Goal: Communication & Community: Answer question/provide support

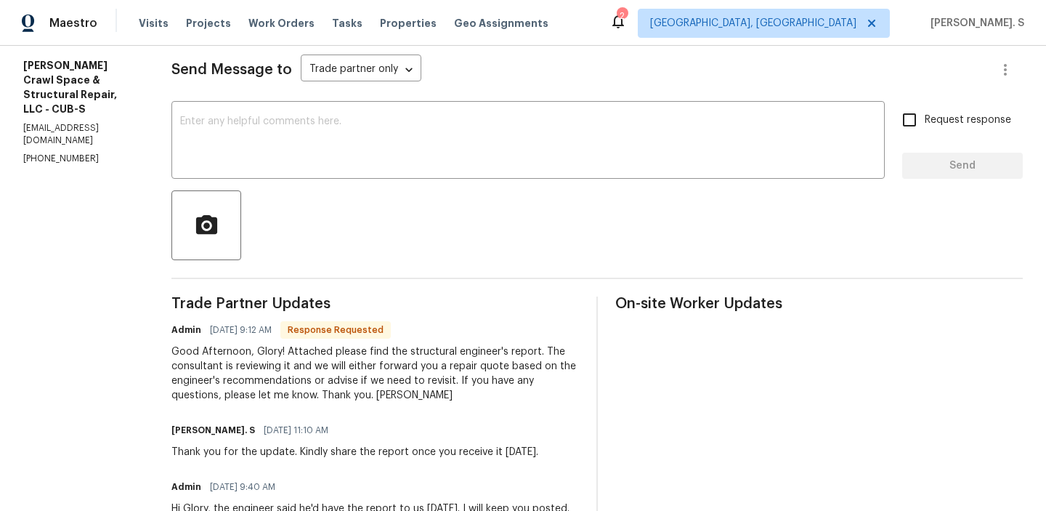
scroll to position [193, 0]
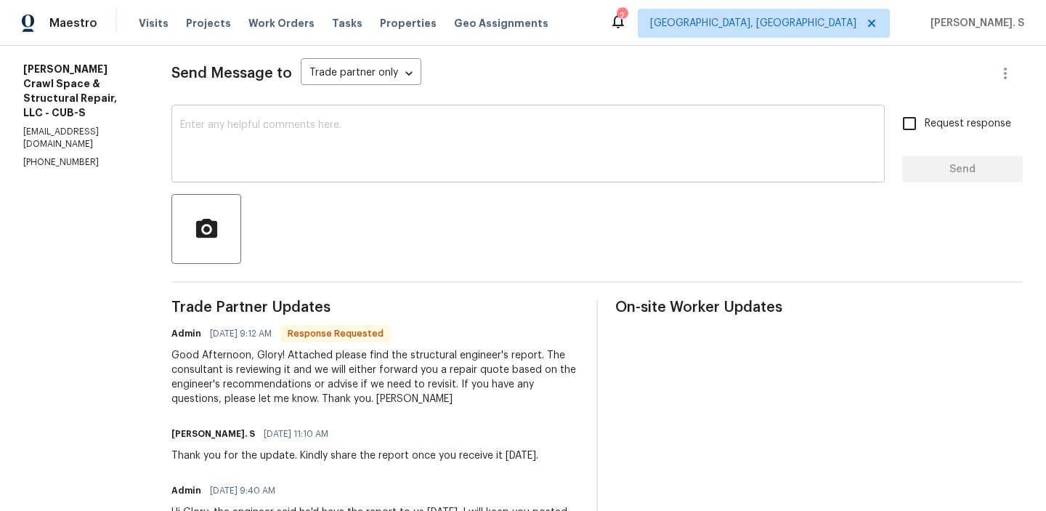
click at [314, 139] on textarea at bounding box center [528, 145] width 696 height 51
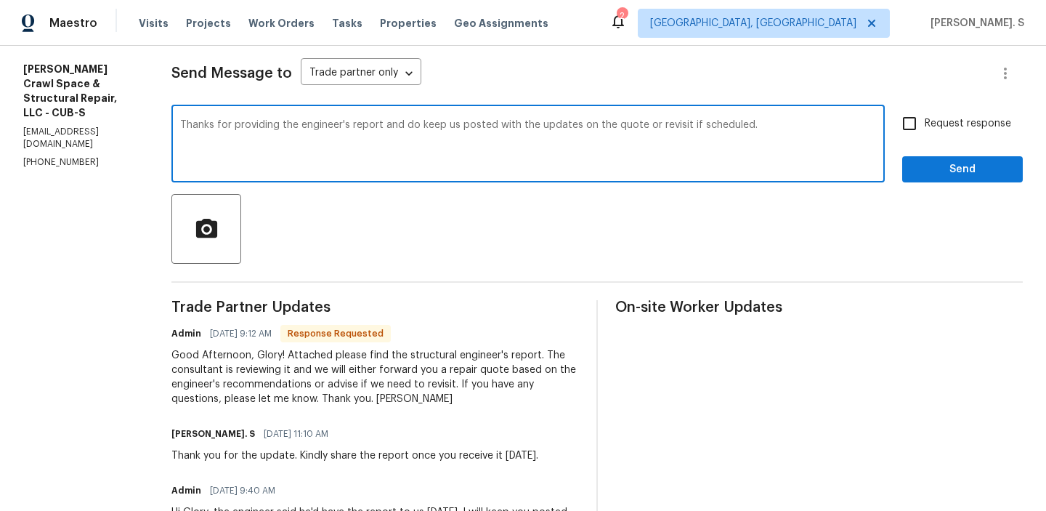
type textarea "Thanks for providing the engineer's report and do keep us posted with the updat…"
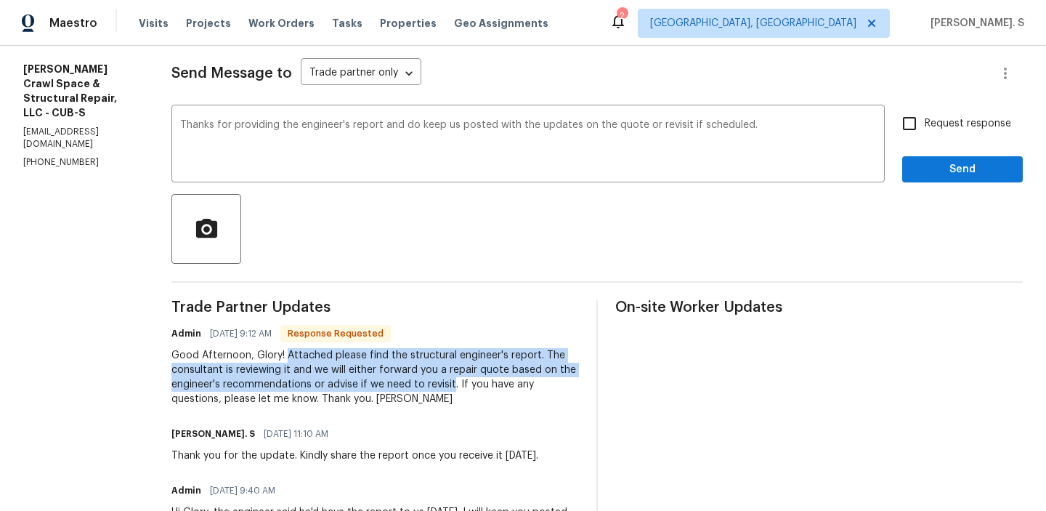
drag, startPoint x: 301, startPoint y: 352, endPoint x: 466, endPoint y: 378, distance: 166.8
click at [466, 378] on div "Good Afternoon, Glory! Attached please find the structural engineer's report. T…" at bounding box center [374, 377] width 407 height 58
copy div "Attached please find the structural engineer's report. The consultant is review…"
click at [904, 136] on input "Request response" at bounding box center [909, 123] width 31 height 31
checkbox input "true"
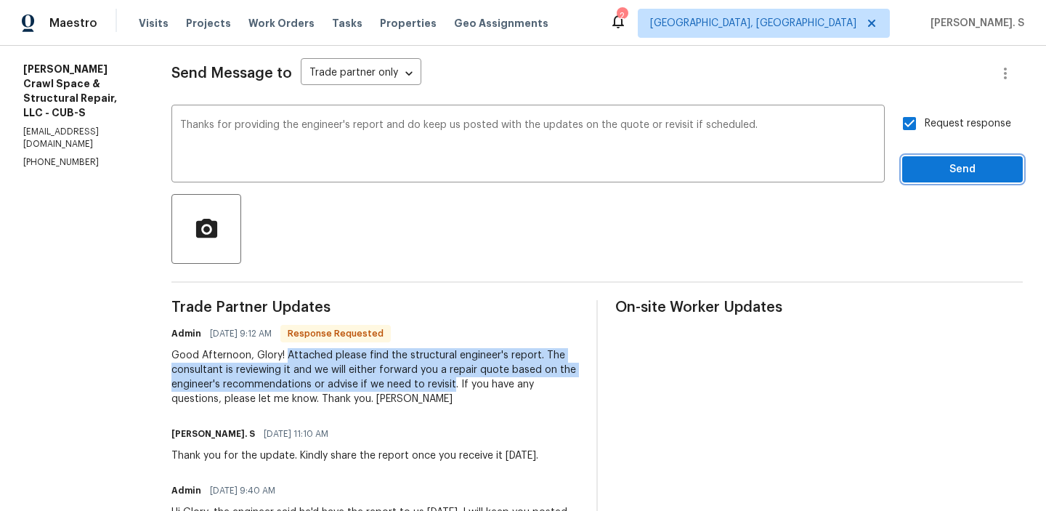
click at [937, 179] on button "Send" at bounding box center [962, 169] width 121 height 27
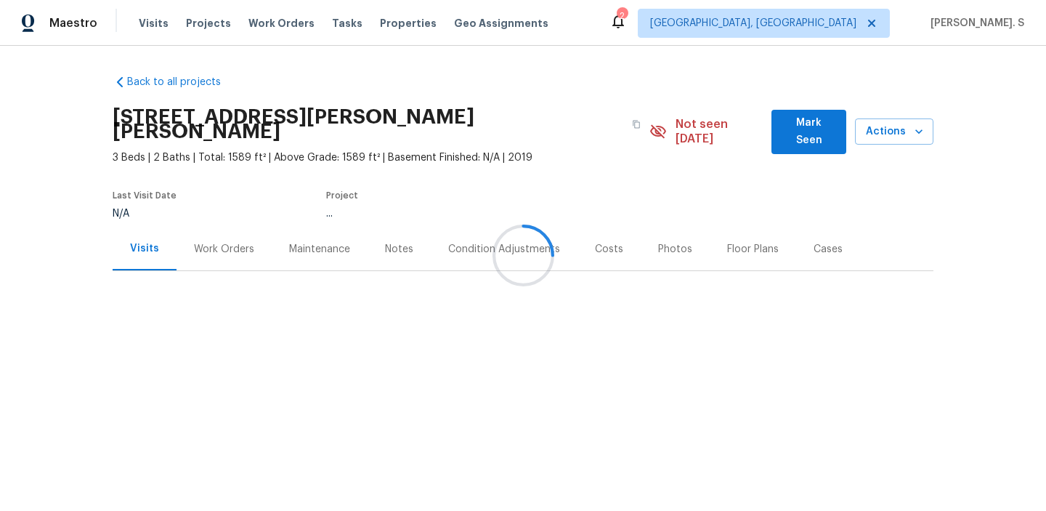
click at [222, 249] on div "Work Orders" at bounding box center [223, 248] width 95 height 43
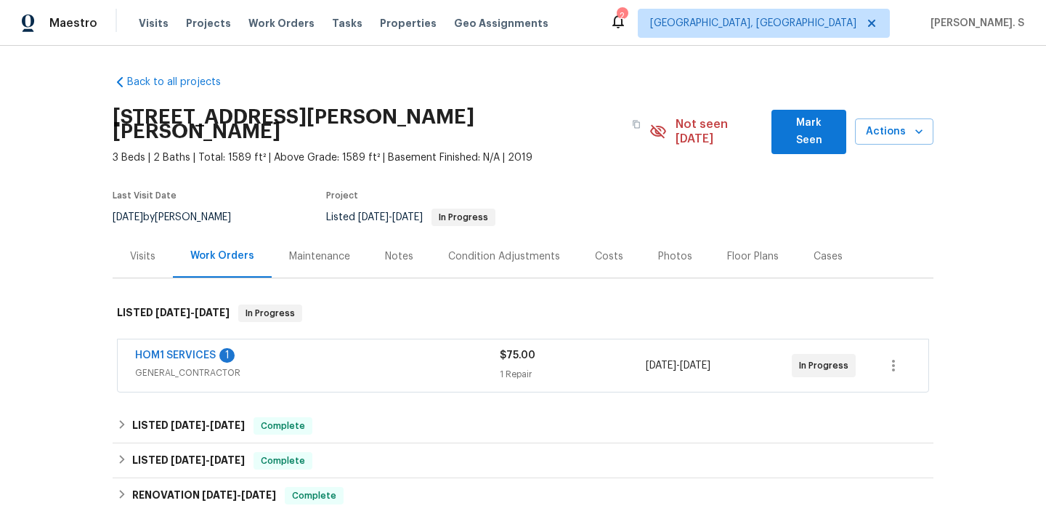
click at [187, 348] on span "HOM1 SERVICES" at bounding box center [175, 355] width 81 height 15
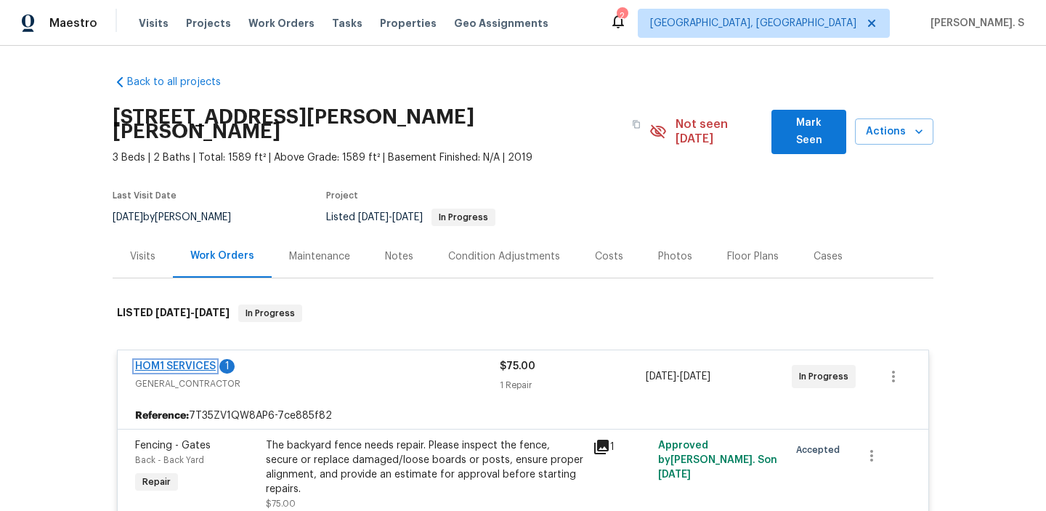
click at [188, 361] on link "HOM1 SERVICES" at bounding box center [175, 366] width 81 height 10
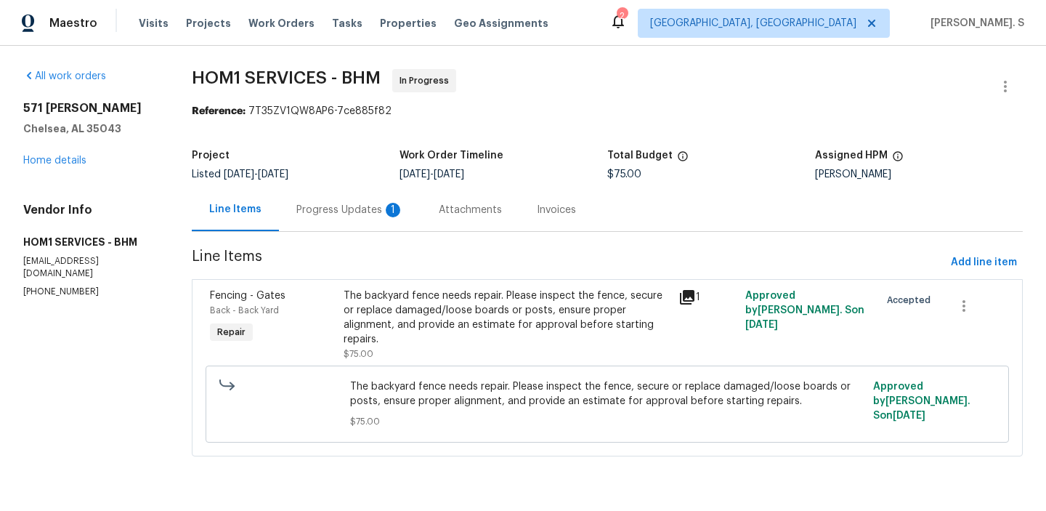
click at [365, 198] on div "Progress Updates 1" at bounding box center [350, 209] width 142 height 43
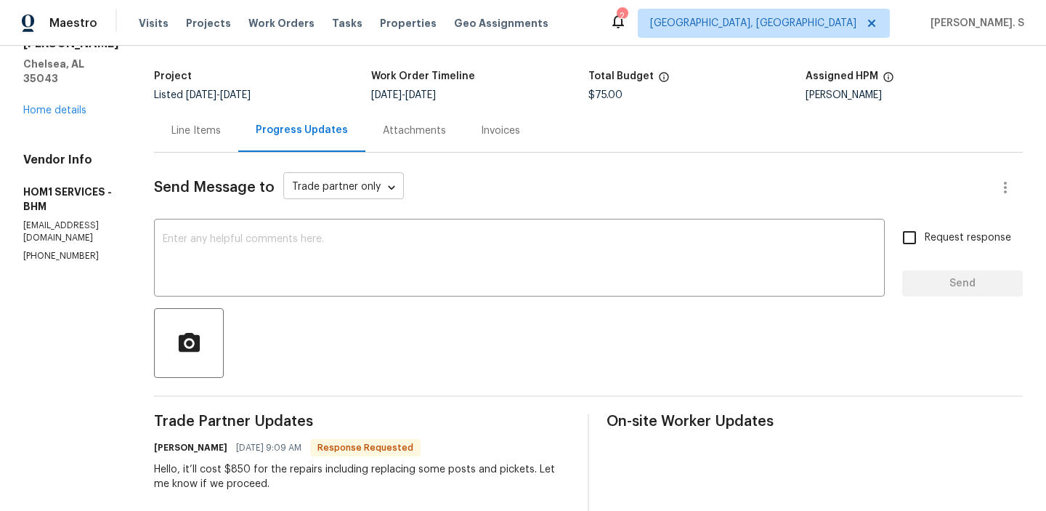
scroll to position [63, 0]
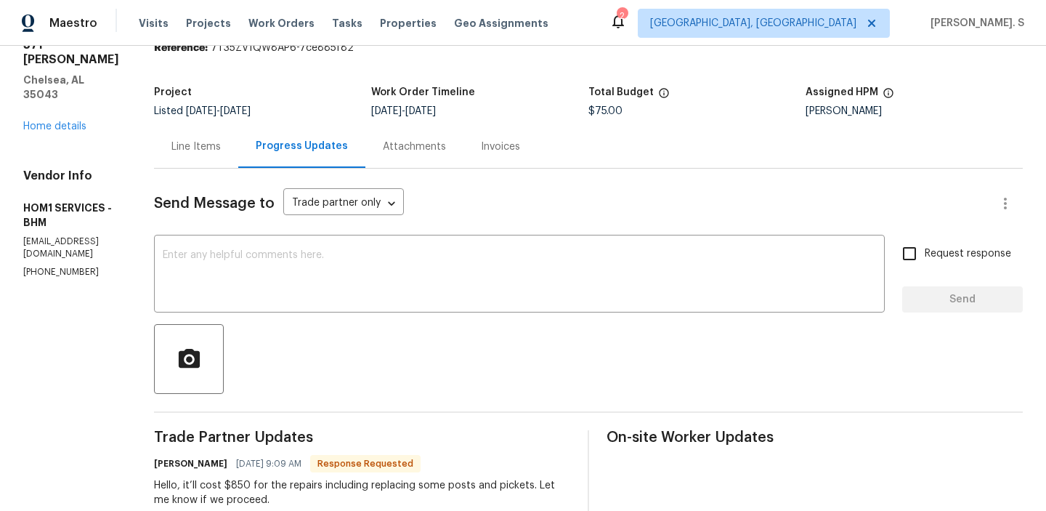
click at [202, 144] on div "Line Items" at bounding box center [195, 146] width 49 height 15
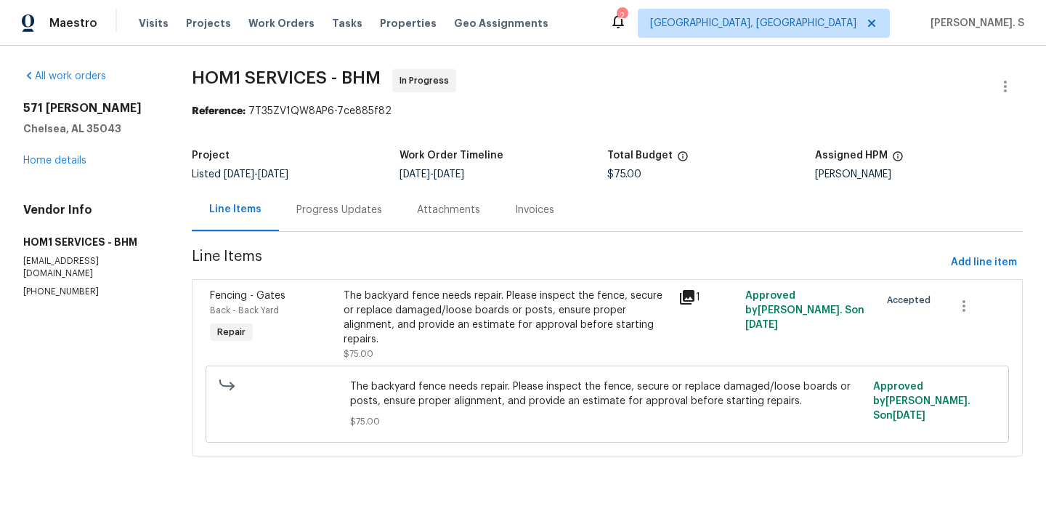
click at [532, 338] on div "The backyard fence needs repair. Please inspect the fence, secure or replace da…" at bounding box center [507, 317] width 326 height 58
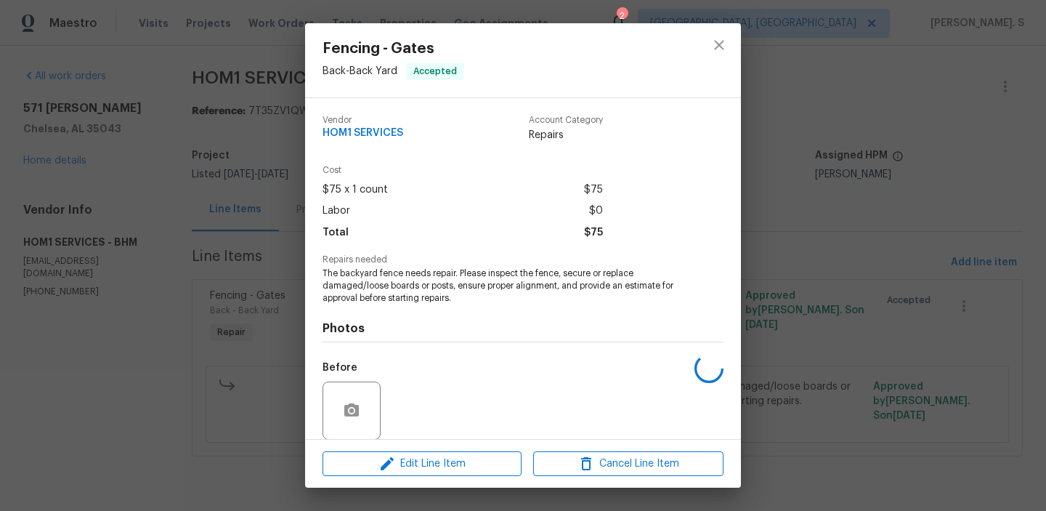
scroll to position [110, 0]
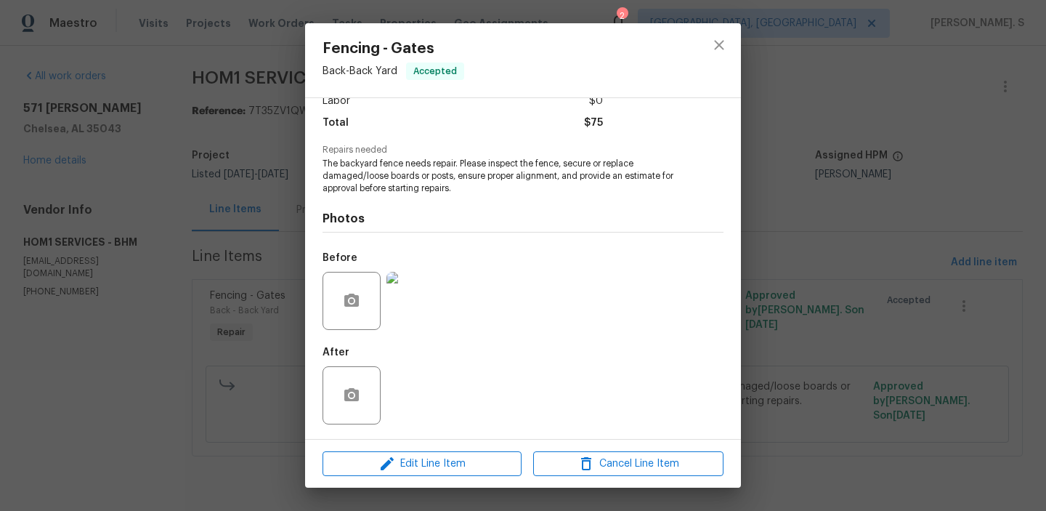
click at [431, 301] on img at bounding box center [415, 301] width 58 height 58
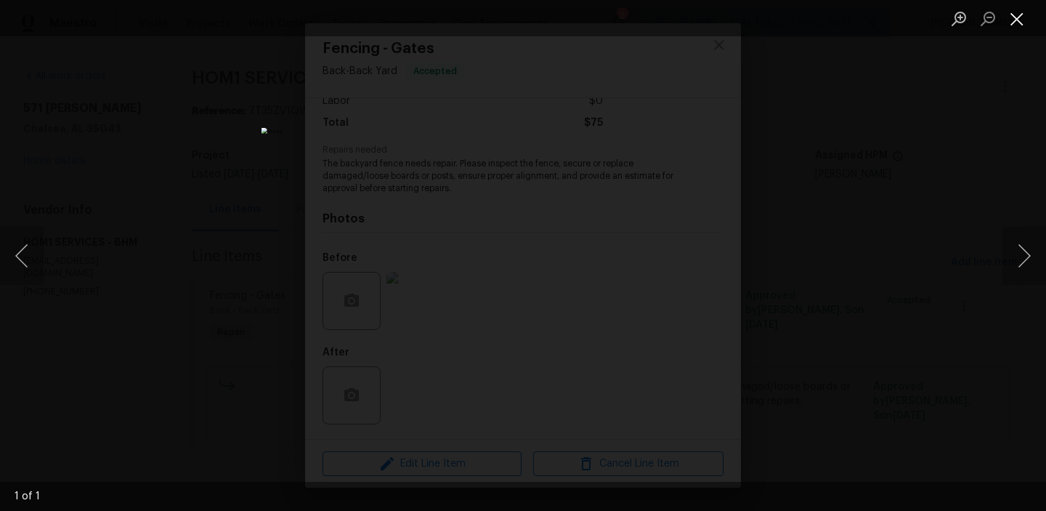
click at [1006, 25] on button "Close lightbox" at bounding box center [1016, 18] width 29 height 25
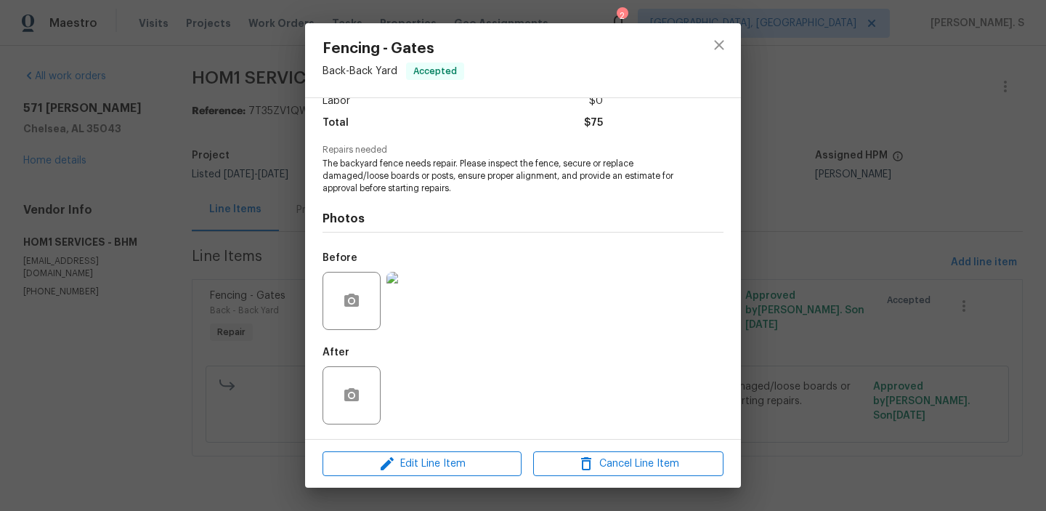
click at [749, 32] on div "Fencing - Gates Back - Back Yard Accepted Vendor HOM1 SERVICES Account Category…" at bounding box center [523, 255] width 1046 height 511
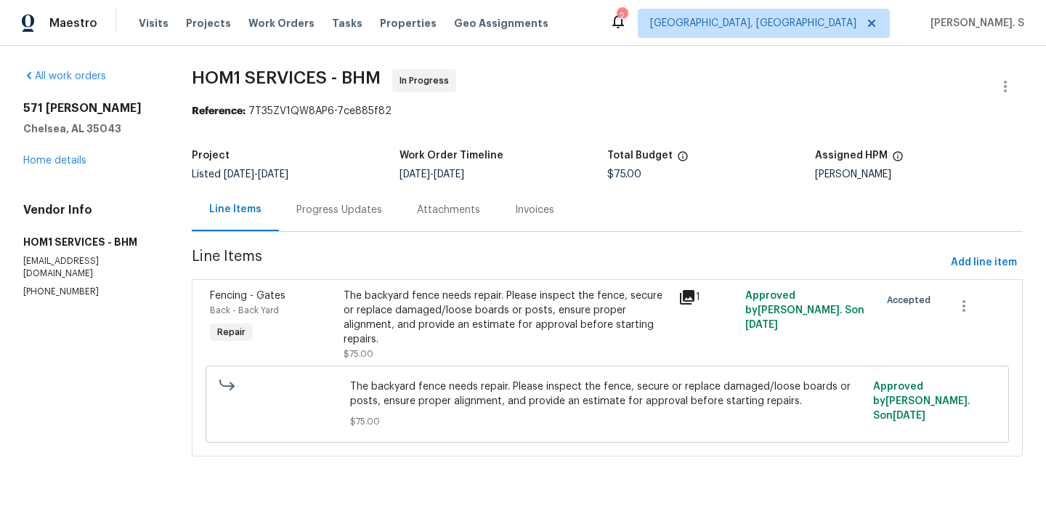
click at [323, 209] on div "Progress Updates" at bounding box center [339, 210] width 86 height 15
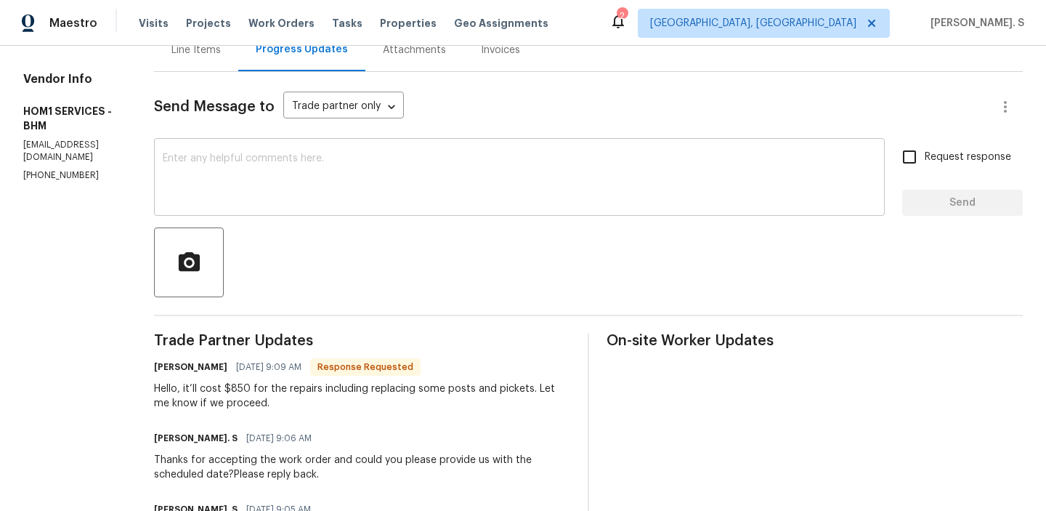
scroll to position [134, 0]
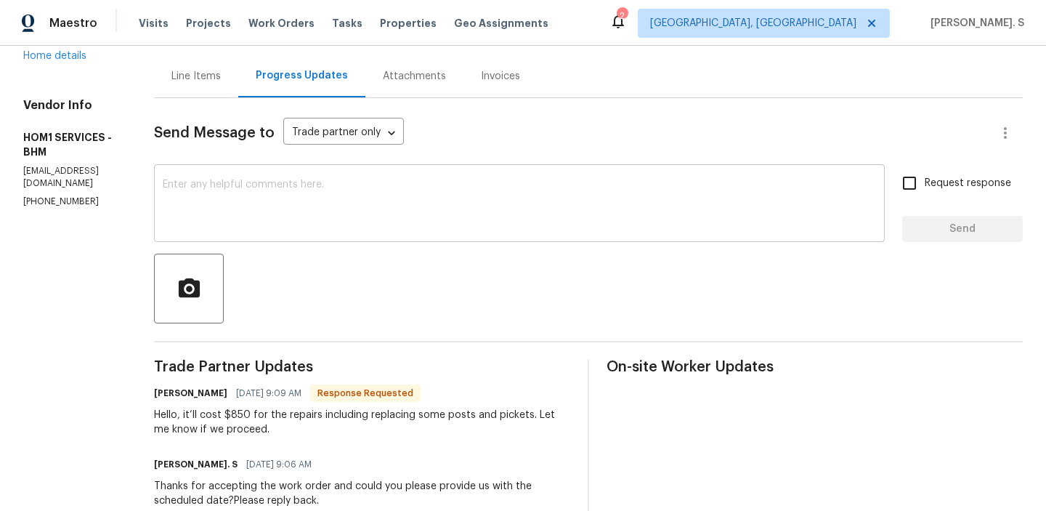
click at [219, 193] on textarea at bounding box center [519, 204] width 713 height 51
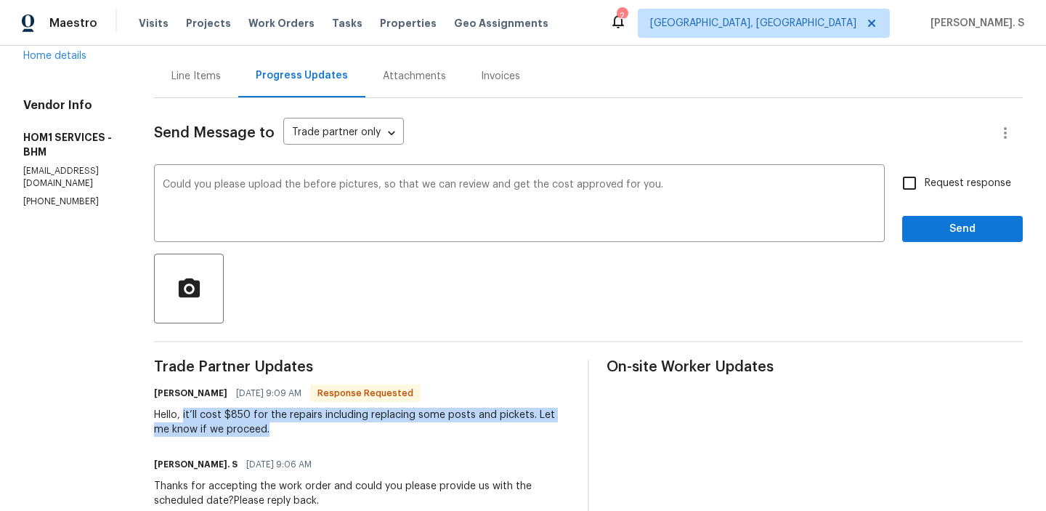
drag, startPoint x: 180, startPoint y: 413, endPoint x: 296, endPoint y: 426, distance: 116.1
click at [296, 426] on div "Hello, it’ll cost $850 for the repairs including replacing some posts and picke…" at bounding box center [362, 421] width 416 height 29
copy div "it’ll cost $850 for the repairs including replacing some posts and pickets. Let…"
click at [0, 0] on div "p i c t u r e s , s o" at bounding box center [0, 0] width 0 height 0
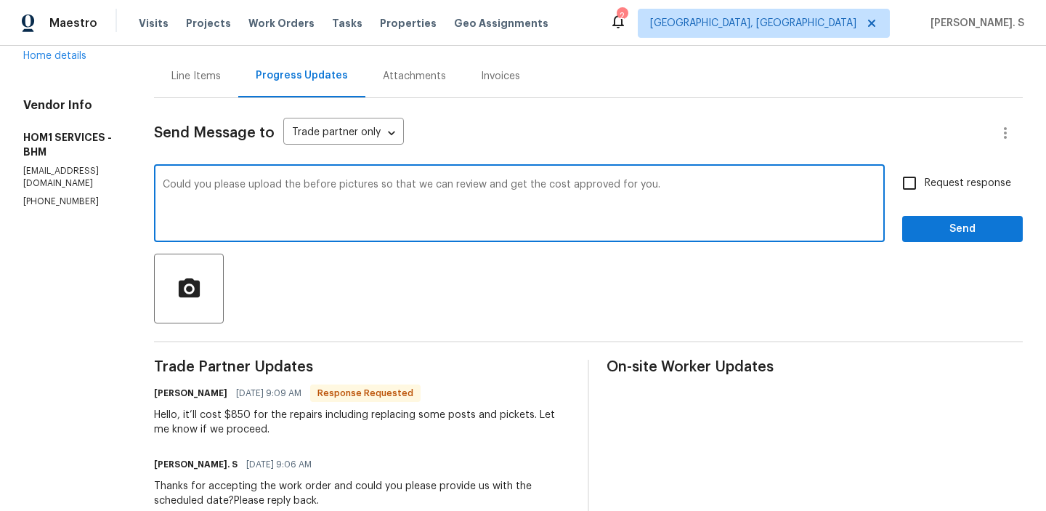
click at [0, 0] on div "y o u ? ." at bounding box center [0, 0] width 0 height 0
type textarea "Could you please upload the before pictures so that we can review and get the c…"
click at [990, 210] on div "Request response Send" at bounding box center [962, 205] width 121 height 74
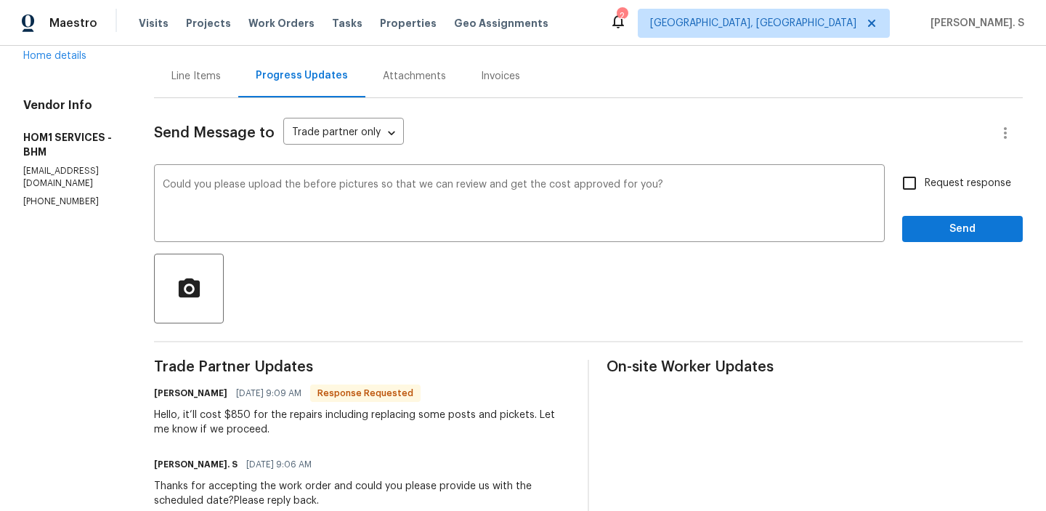
click at [983, 192] on label "Request response" at bounding box center [952, 183] width 117 height 31
click at [925, 192] on input "Request response" at bounding box center [909, 183] width 31 height 31
checkbox input "true"
click at [926, 246] on div "Send Message to Trade partner only Trade partner only ​ Could you please upload…" at bounding box center [588, 369] width 869 height 542
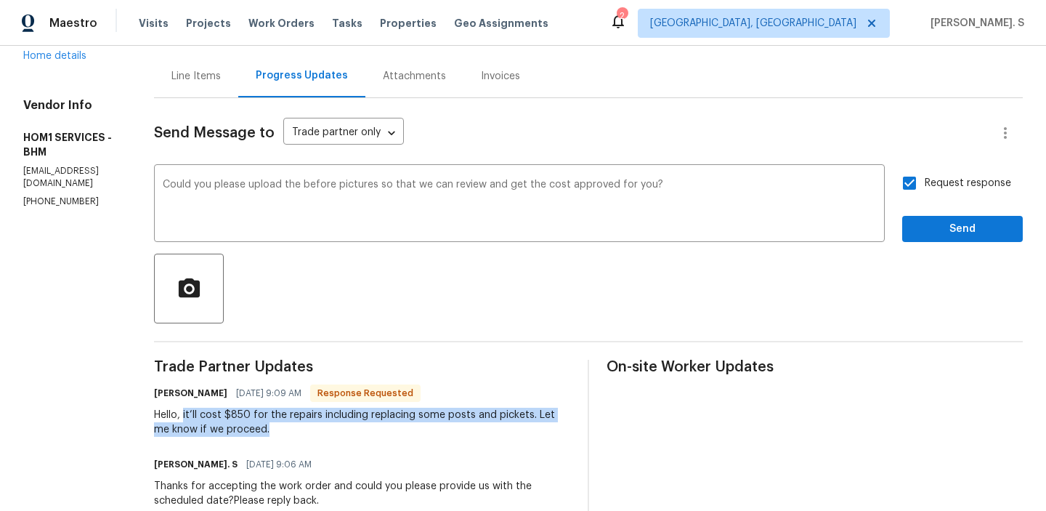
drag, startPoint x: 181, startPoint y: 418, endPoint x: 304, endPoint y: 423, distance: 122.9
click at [304, 423] on div "Hello, it’ll cost $850 for the repairs including replacing some posts and picke…" at bounding box center [362, 421] width 416 height 29
copy div "it’ll cost $850 for the repairs including replacing some posts and pickets. Let…"
click at [939, 229] on span "Send" at bounding box center [962, 229] width 97 height 18
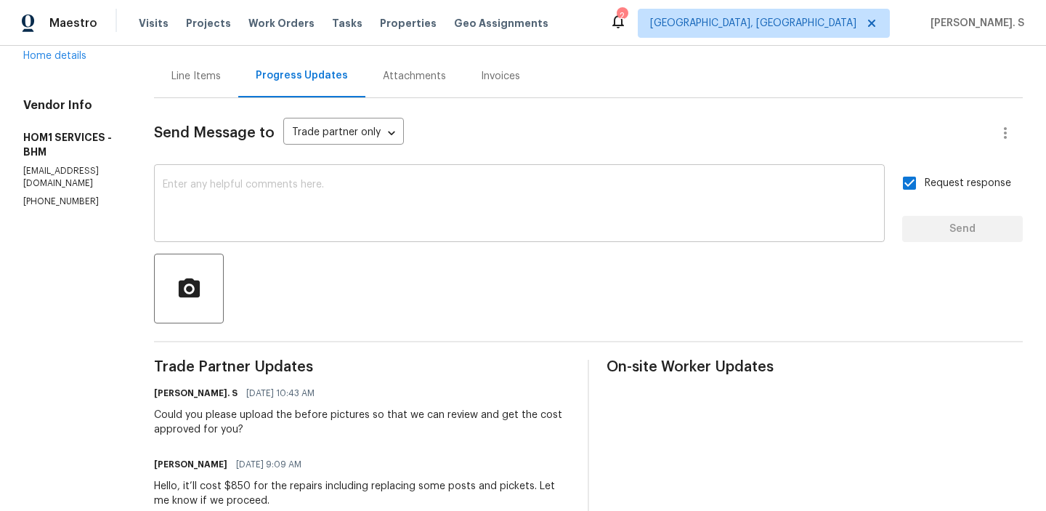
scroll to position [0, 0]
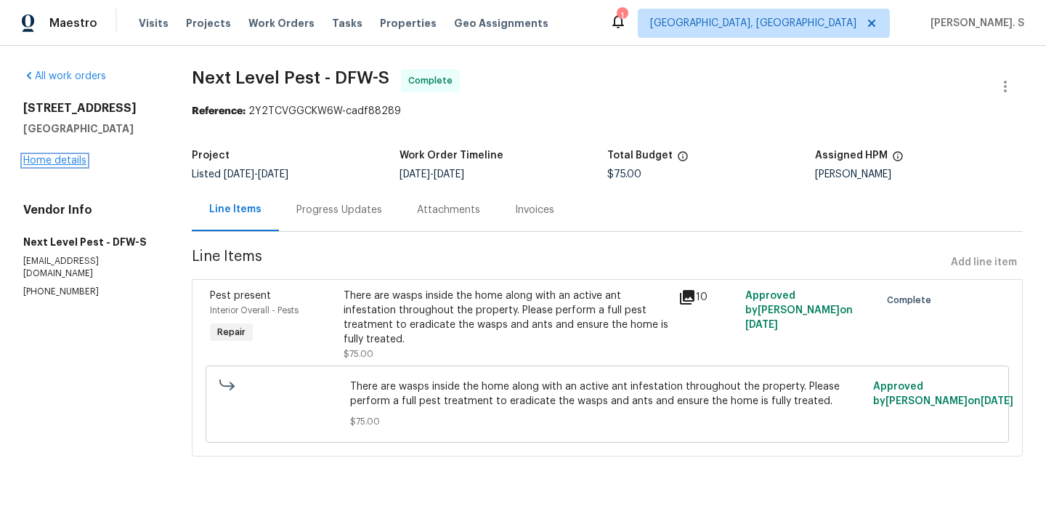
click at [65, 165] on link "Home details" at bounding box center [54, 160] width 63 height 10
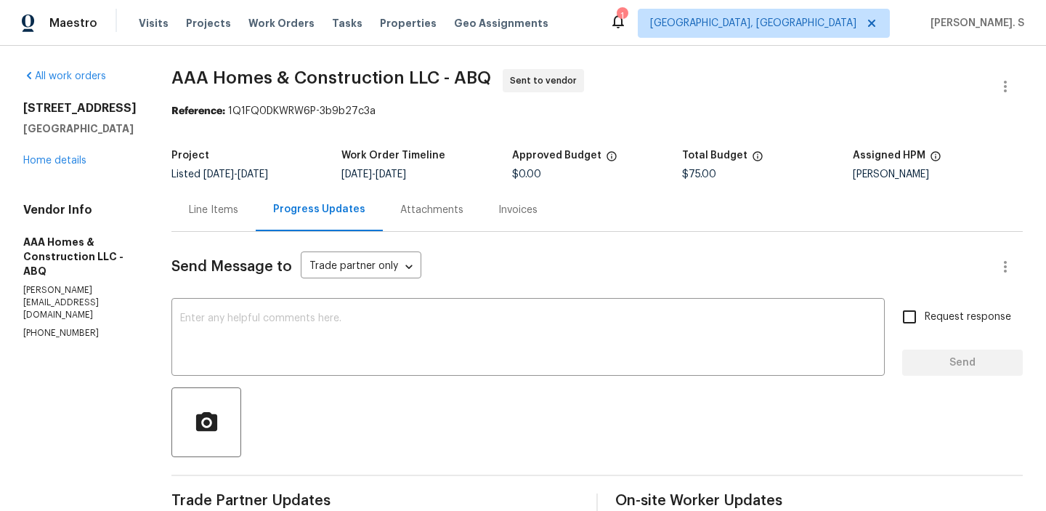
scroll to position [131, 0]
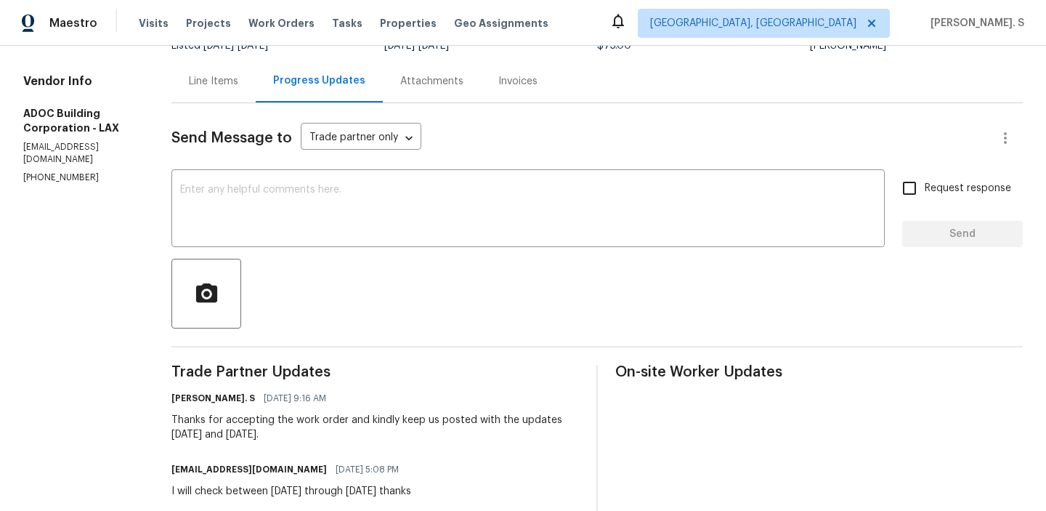
scroll to position [145, 0]
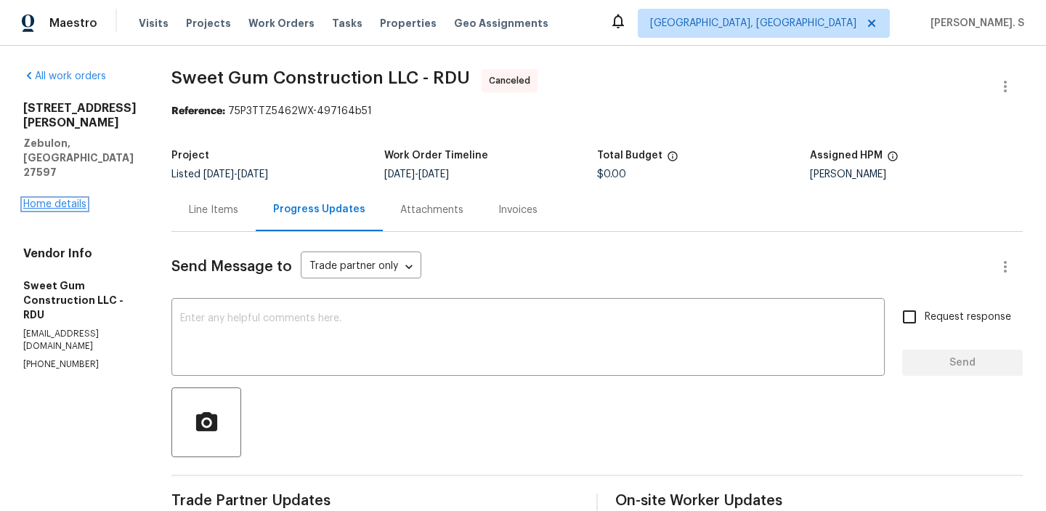
click at [65, 199] on link "Home details" at bounding box center [54, 204] width 63 height 10
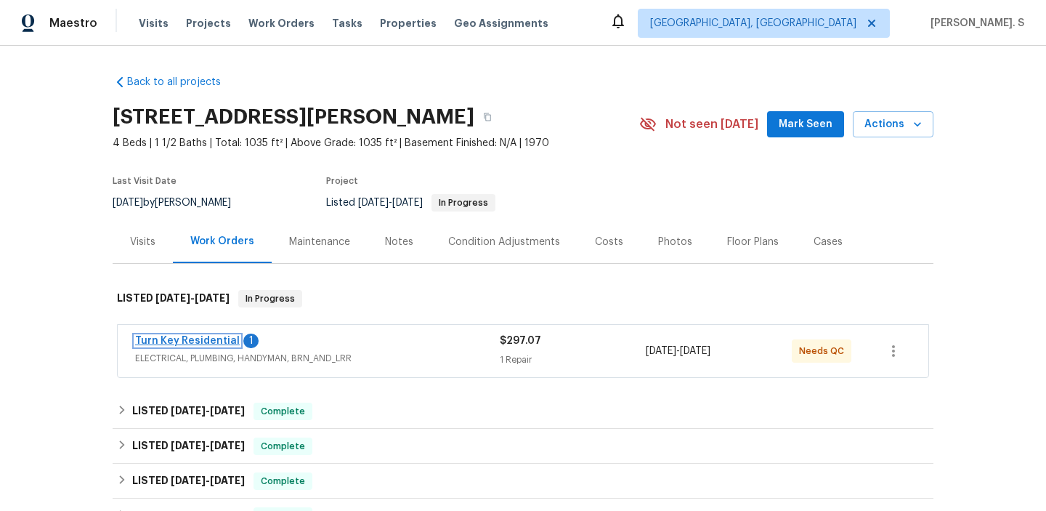
click at [211, 340] on link "Turn Key Residential" at bounding box center [187, 341] width 105 height 10
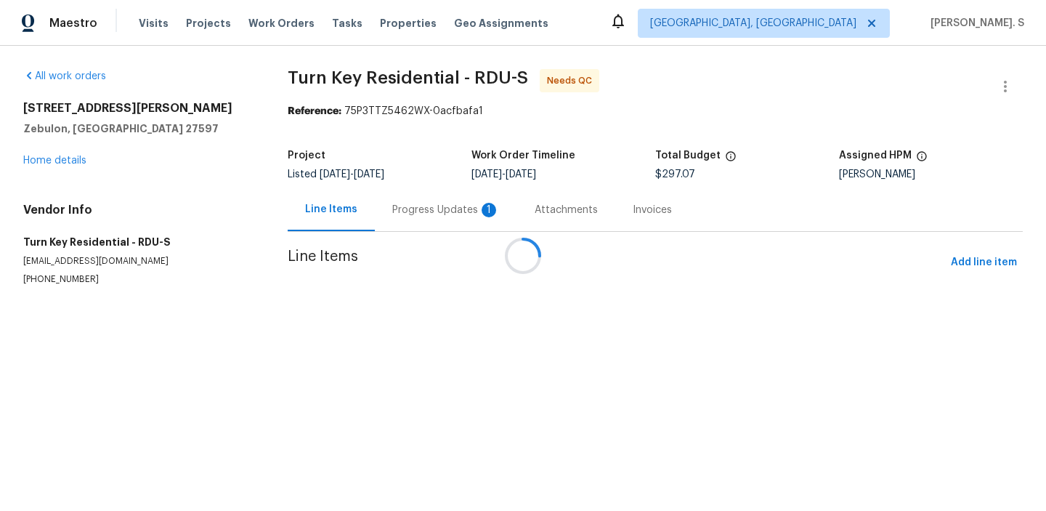
click at [392, 182] on div at bounding box center [523, 255] width 1046 height 511
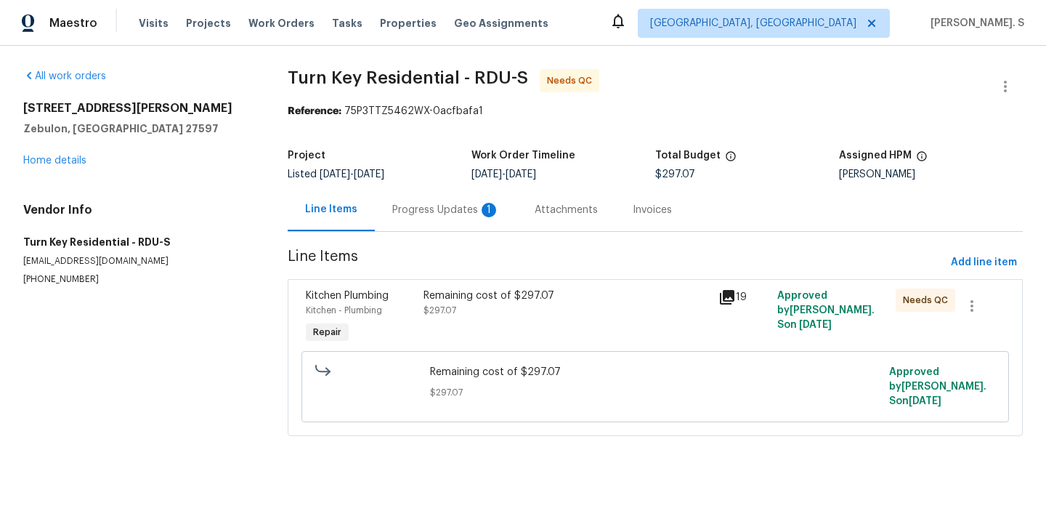
click at [498, 325] on div "Remaining cost of $297.07 $297.07" at bounding box center [566, 317] width 295 height 67
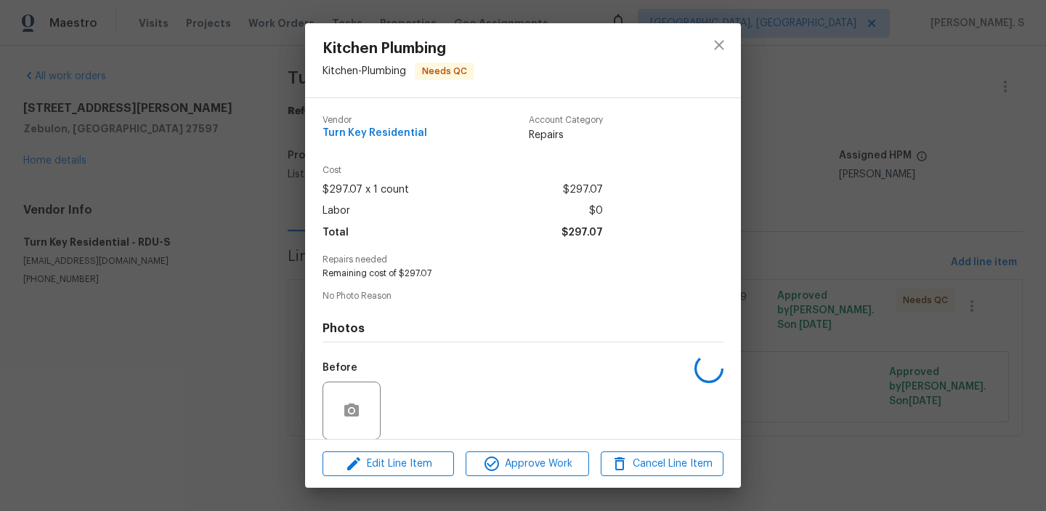
scroll to position [109, 0]
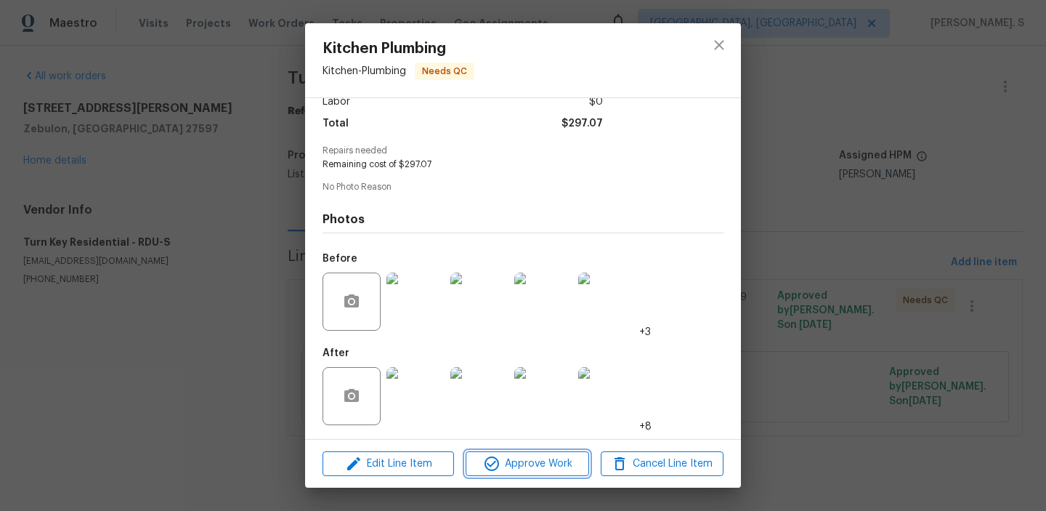
click at [508, 463] on span "Approve Work" at bounding box center [527, 464] width 114 height 18
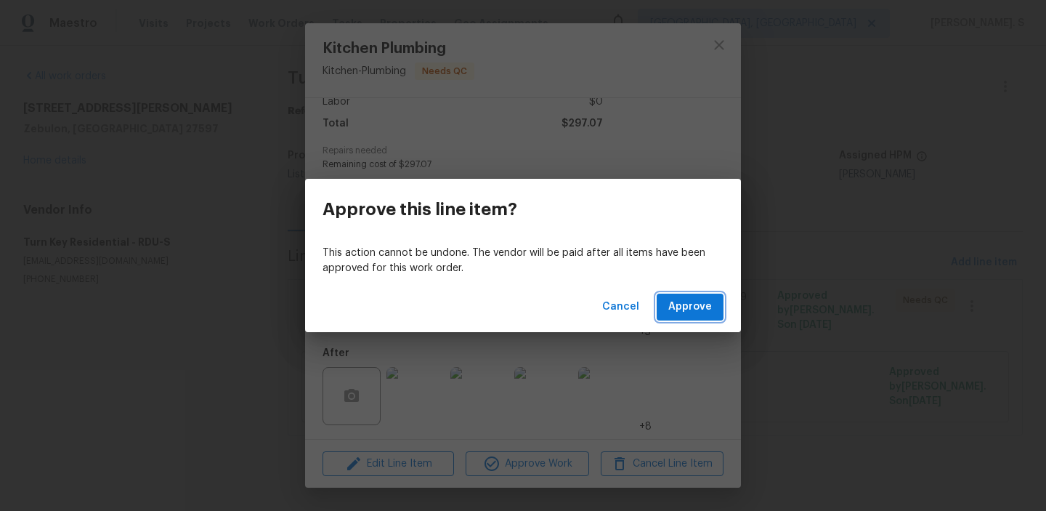
click at [694, 314] on span "Approve" at bounding box center [690, 307] width 44 height 18
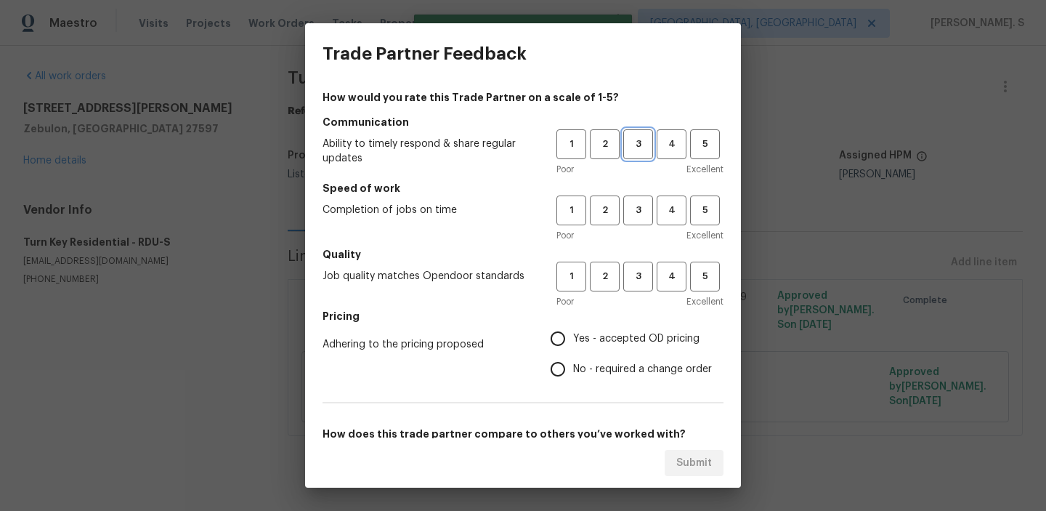
click at [635, 147] on span "3" at bounding box center [638, 144] width 27 height 17
click at [637, 220] on button "3" at bounding box center [638, 210] width 30 height 30
click at [637, 265] on button "3" at bounding box center [638, 276] width 30 height 30
click at [636, 367] on span "No - required a change order" at bounding box center [642, 369] width 139 height 15
click at [573, 367] on input "No - required a change order" at bounding box center [558, 369] width 31 height 31
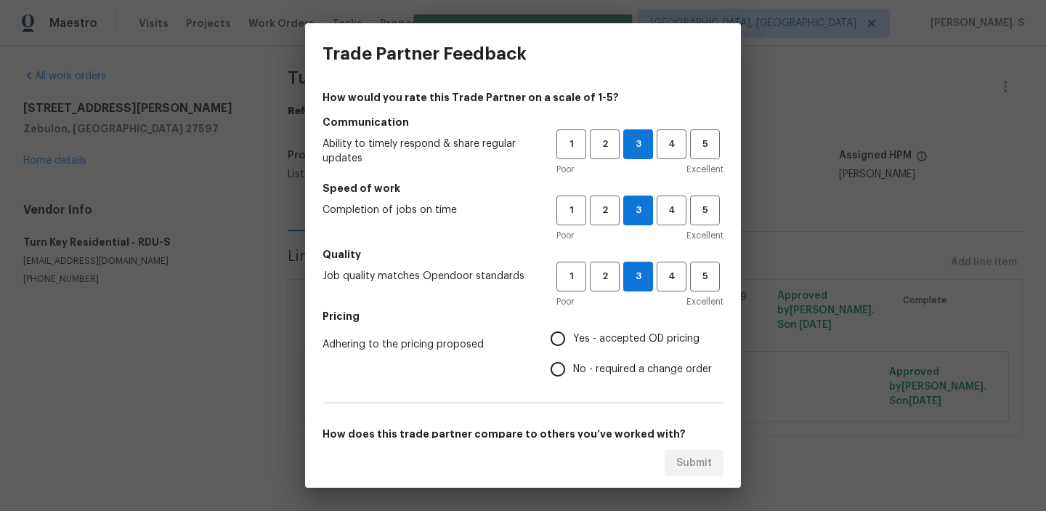
radio input "true"
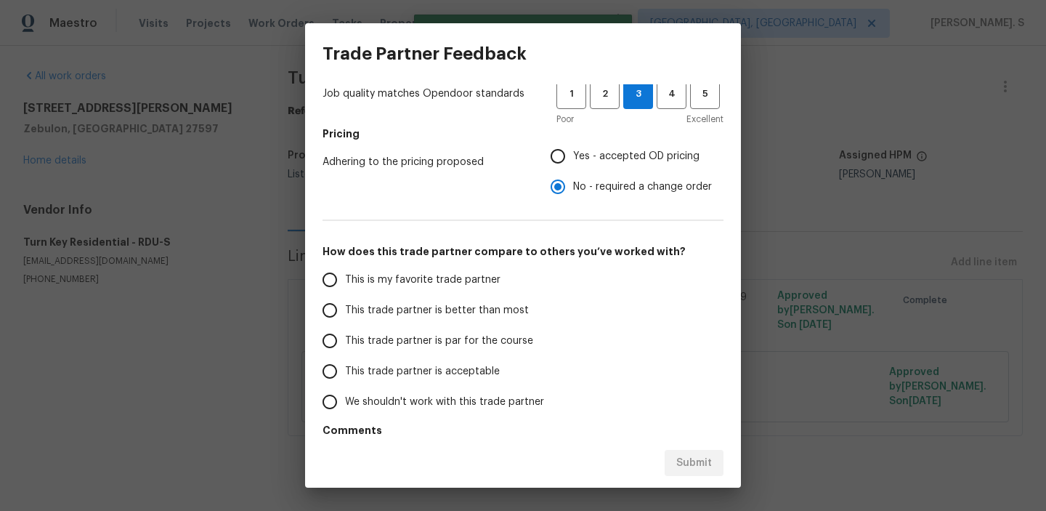
click at [472, 323] on label "This trade partner is better than most" at bounding box center [429, 310] width 230 height 31
click at [345, 323] on input "This trade partner is better than most" at bounding box center [329, 310] width 31 height 31
click at [675, 460] on button "Submit" at bounding box center [694, 463] width 59 height 27
radio input "true"
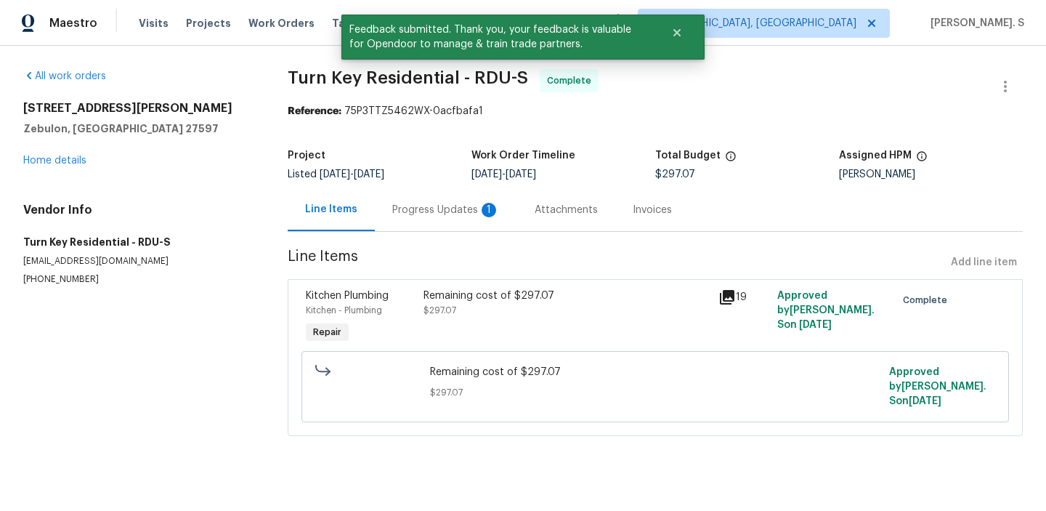
click at [439, 217] on div "Progress Updates 1" at bounding box center [446, 209] width 142 height 43
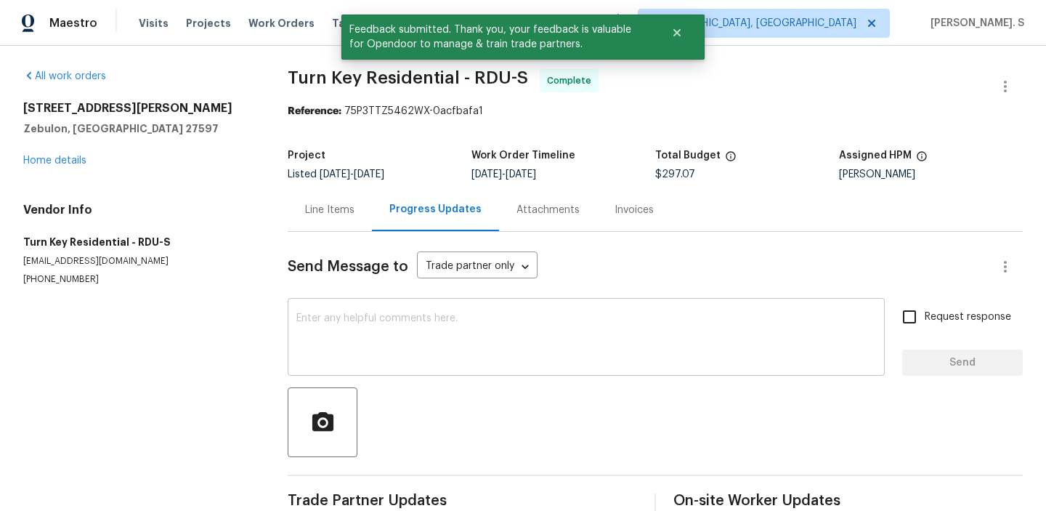
click at [427, 340] on textarea at bounding box center [586, 338] width 580 height 51
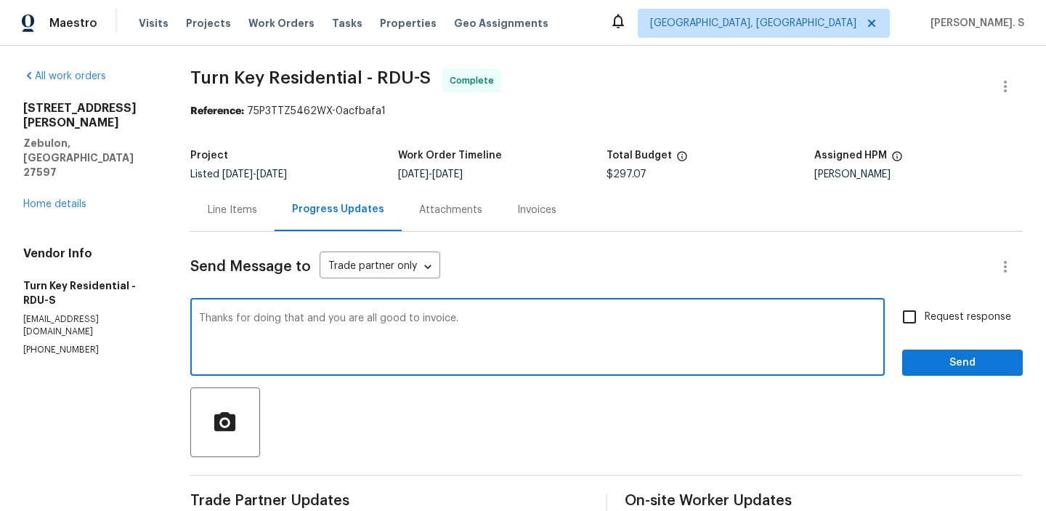
type textarea "Thanks for doing that and you are all good to invoice."
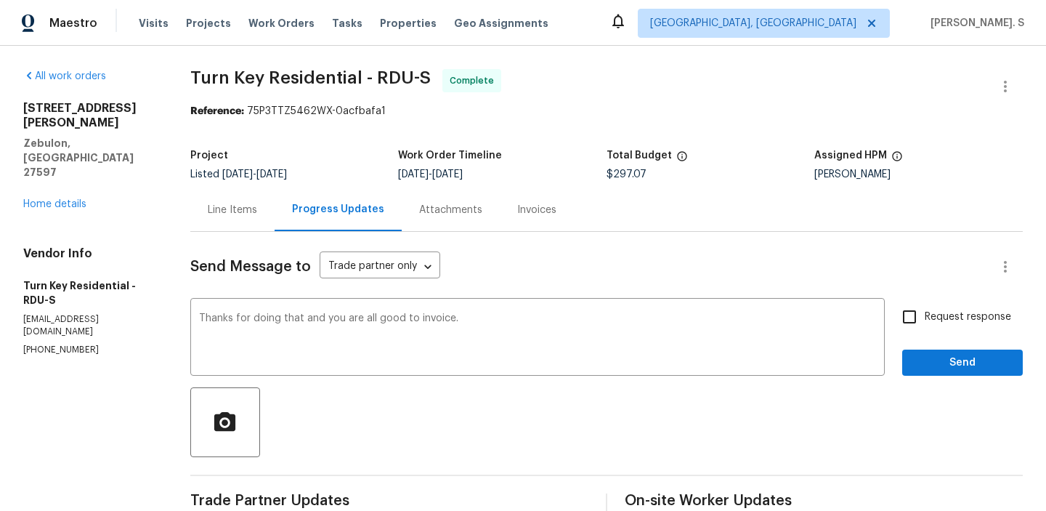
click at [946, 331] on label "Request response" at bounding box center [952, 316] width 117 height 31
click at [925, 331] on input "Request response" at bounding box center [909, 316] width 31 height 31
checkbox input "true"
click at [943, 360] on span "Send" at bounding box center [962, 363] width 97 height 18
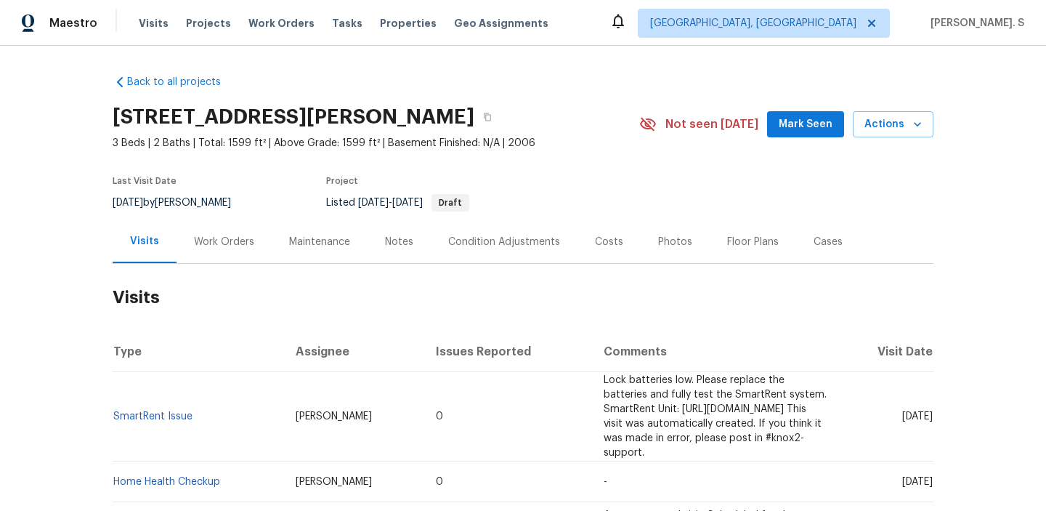
click at [220, 246] on div "Work Orders" at bounding box center [224, 242] width 60 height 15
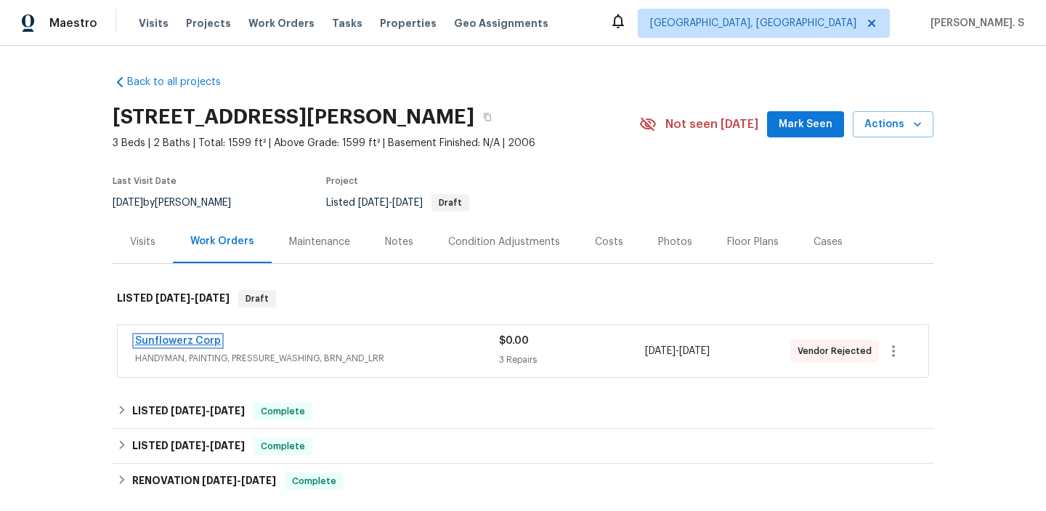
click at [192, 341] on link "Sunflowerz Corp" at bounding box center [178, 341] width 86 height 10
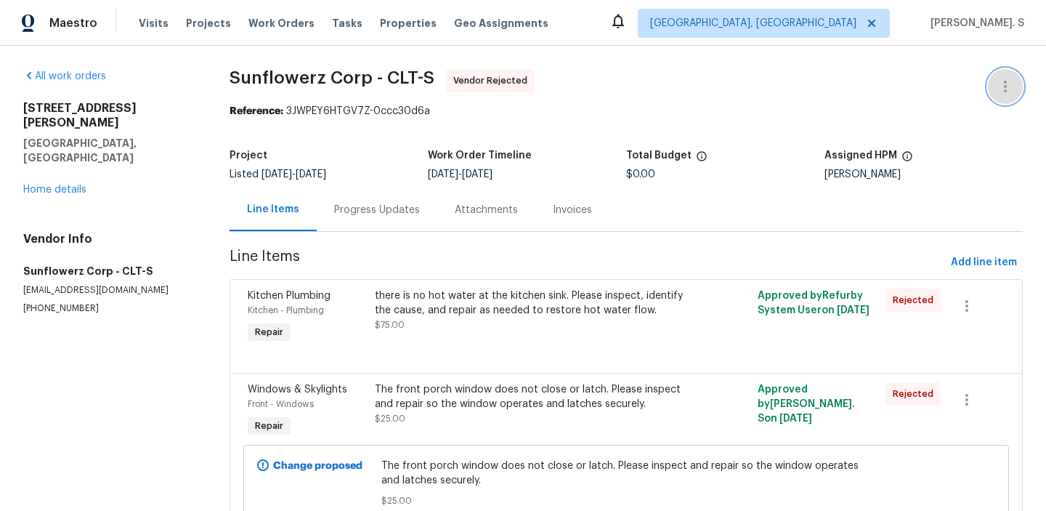
click at [1005, 94] on icon "button" at bounding box center [1004, 86] width 17 height 17
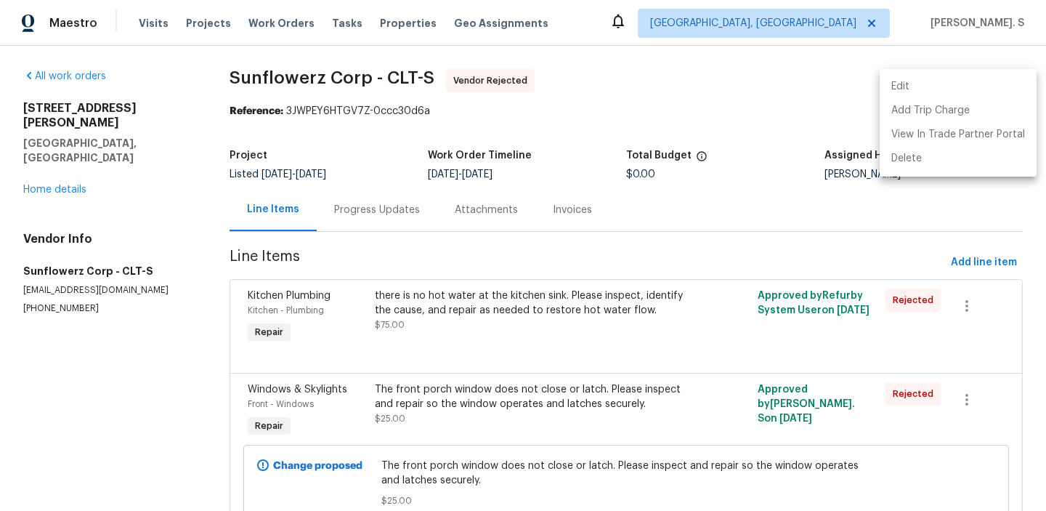
click at [934, 97] on li "Edit" at bounding box center [958, 87] width 157 height 24
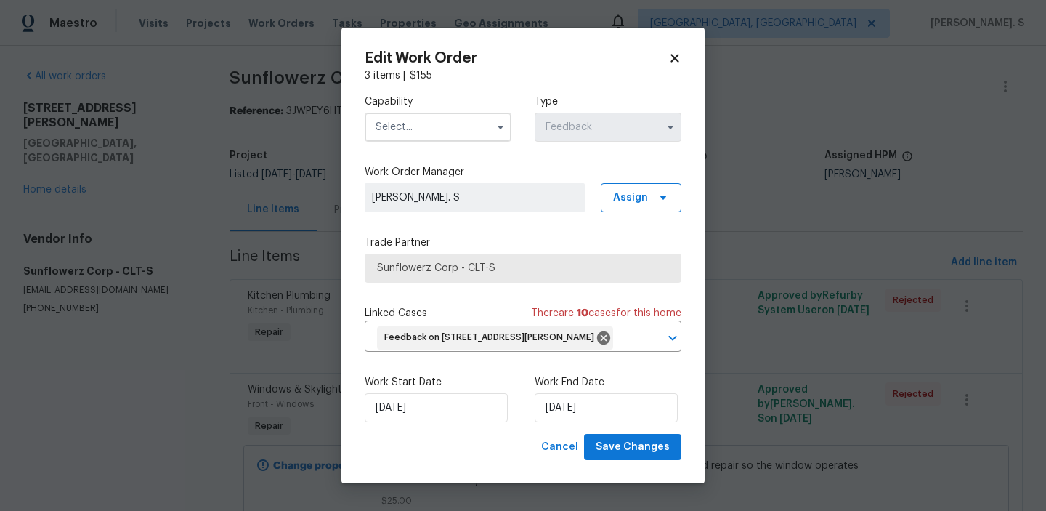
click at [466, 123] on input "text" at bounding box center [438, 127] width 147 height 29
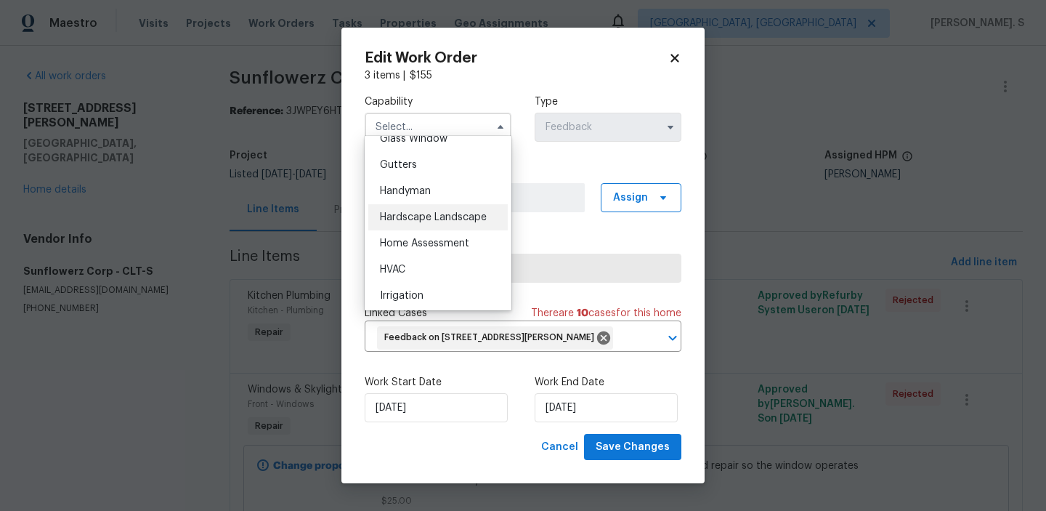
scroll to position [763, 0]
click at [438, 189] on div "Handyman" at bounding box center [437, 188] width 139 height 26
type input "Handyman"
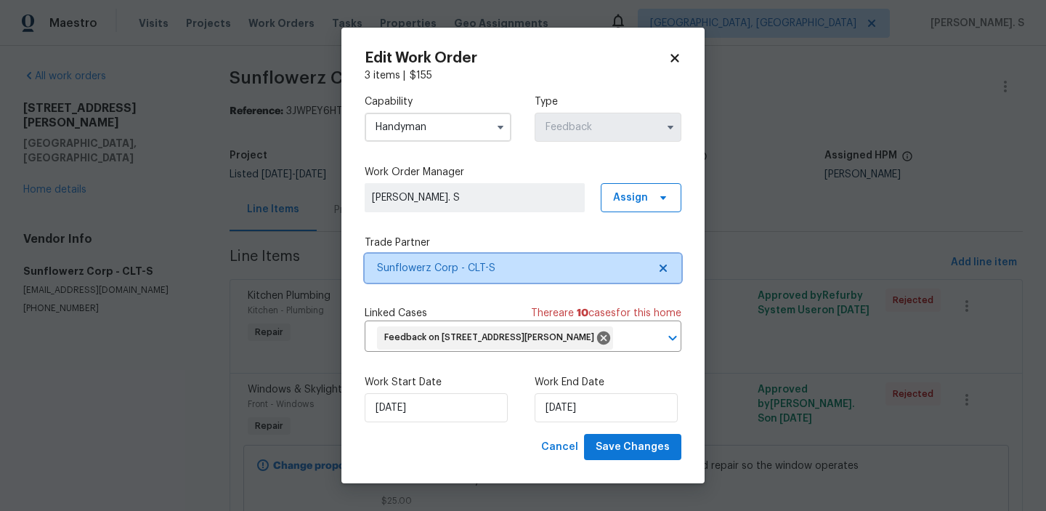
click at [662, 264] on icon at bounding box center [662, 267] width 7 height 7
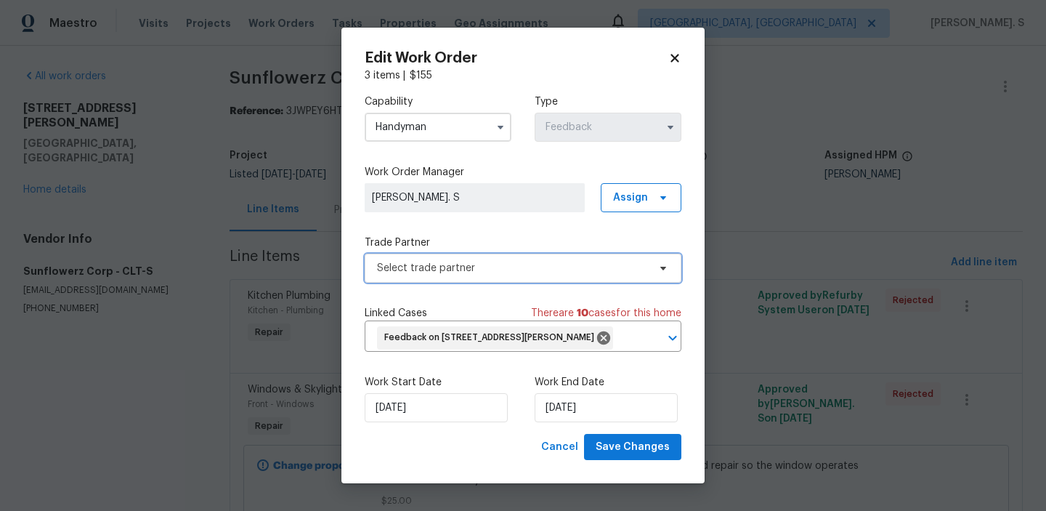
click at [662, 267] on icon at bounding box center [663, 269] width 6 height 4
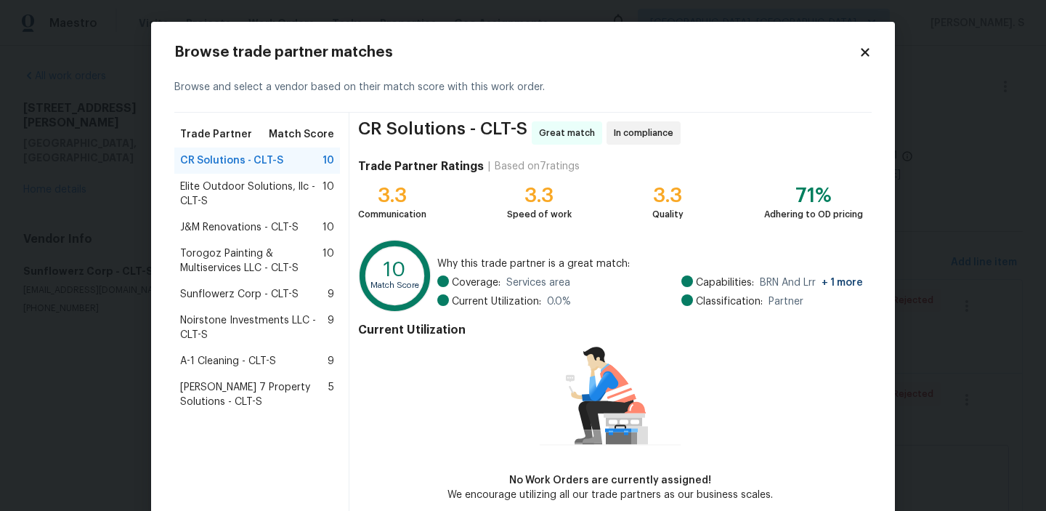
scroll to position [70, 0]
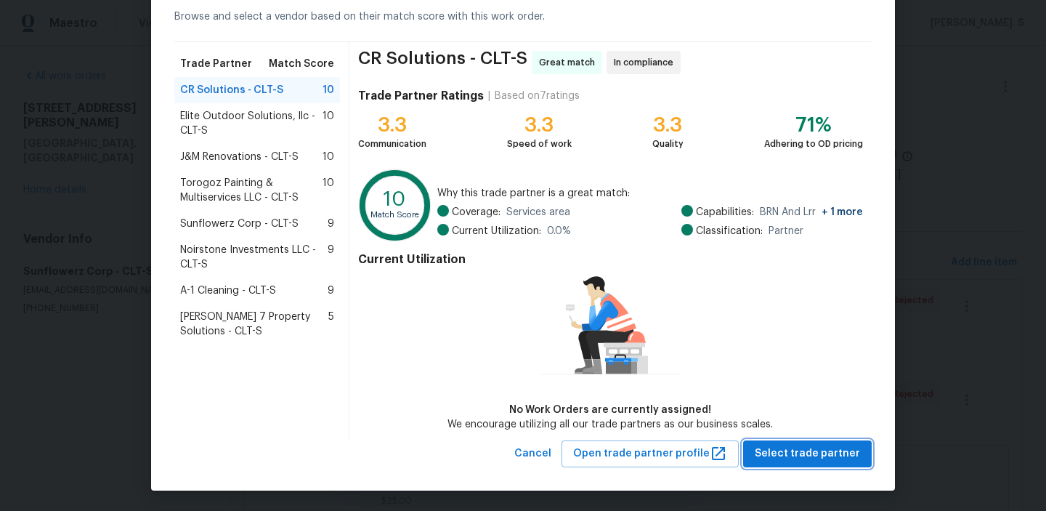
click at [850, 455] on span "Select trade partner" at bounding box center [807, 453] width 105 height 18
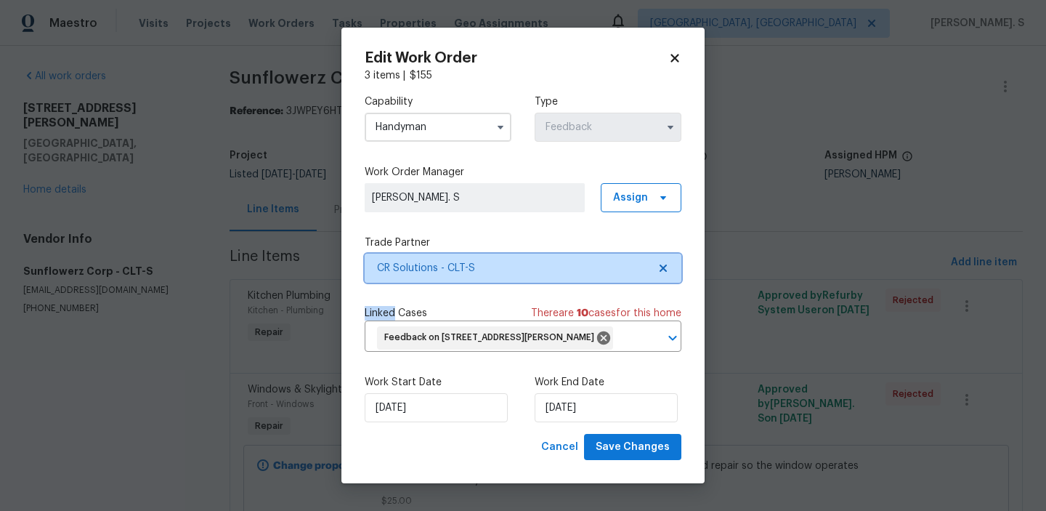
scroll to position [0, 0]
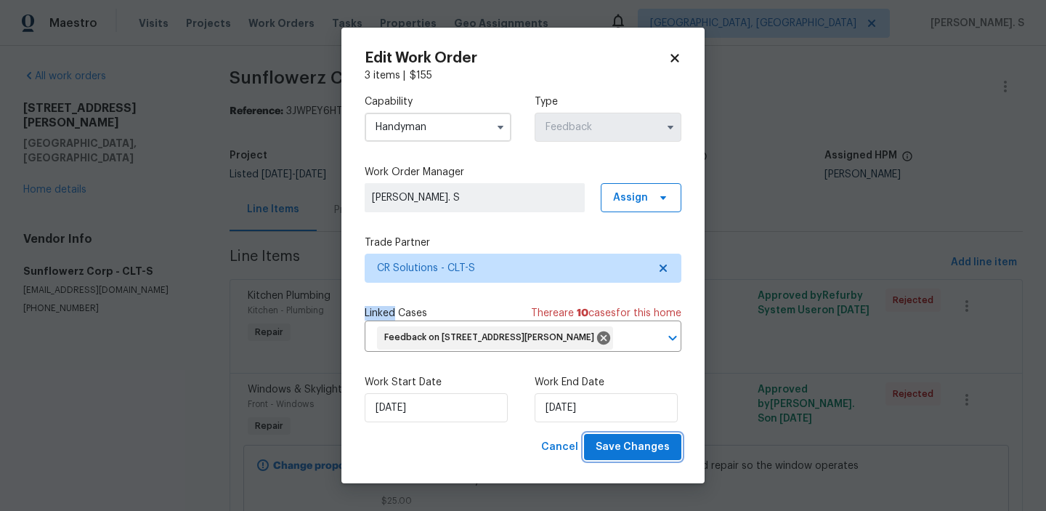
click at [653, 456] on span "Save Changes" at bounding box center [633, 447] width 74 height 18
click at [46, 148] on body "Maestro Visits Projects Work Orders Tasks Properties Geo Assignments [GEOGRAPHI…" at bounding box center [523, 255] width 1046 height 511
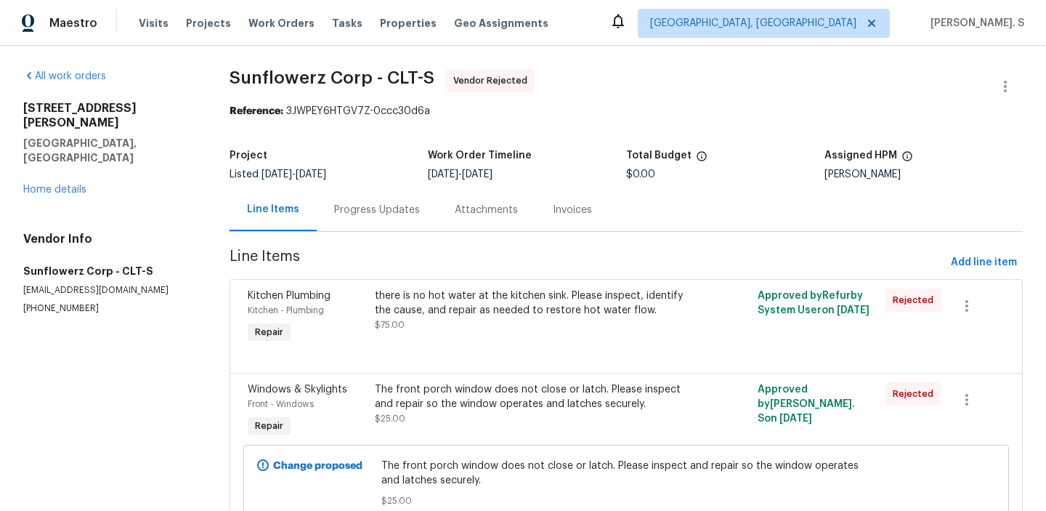
click at [46, 150] on div "[STREET_ADDRESS][PERSON_NAME] Home details" at bounding box center [108, 149] width 171 height 96
click at [47, 184] on link "Home details" at bounding box center [54, 189] width 63 height 10
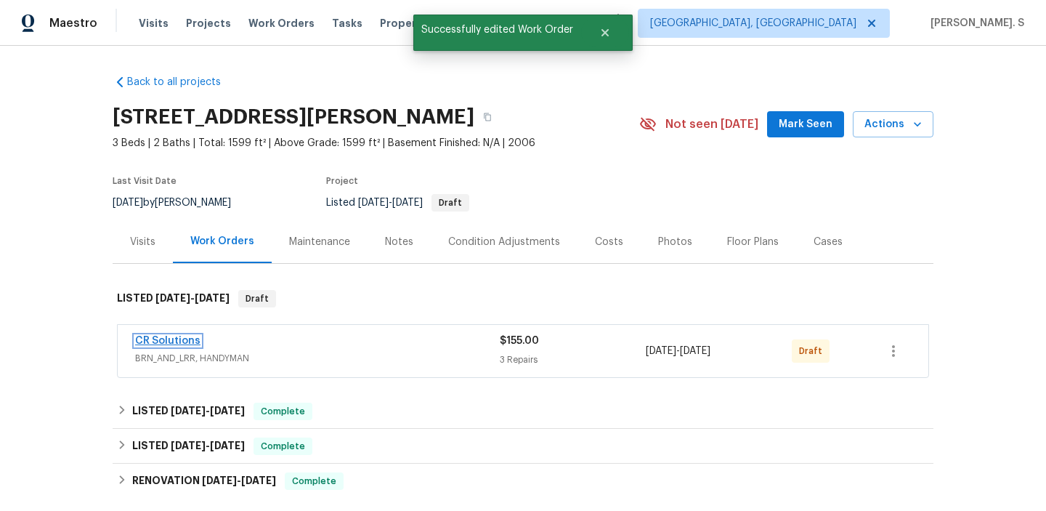
click at [184, 338] on link "CR Solutions" at bounding box center [167, 341] width 65 height 10
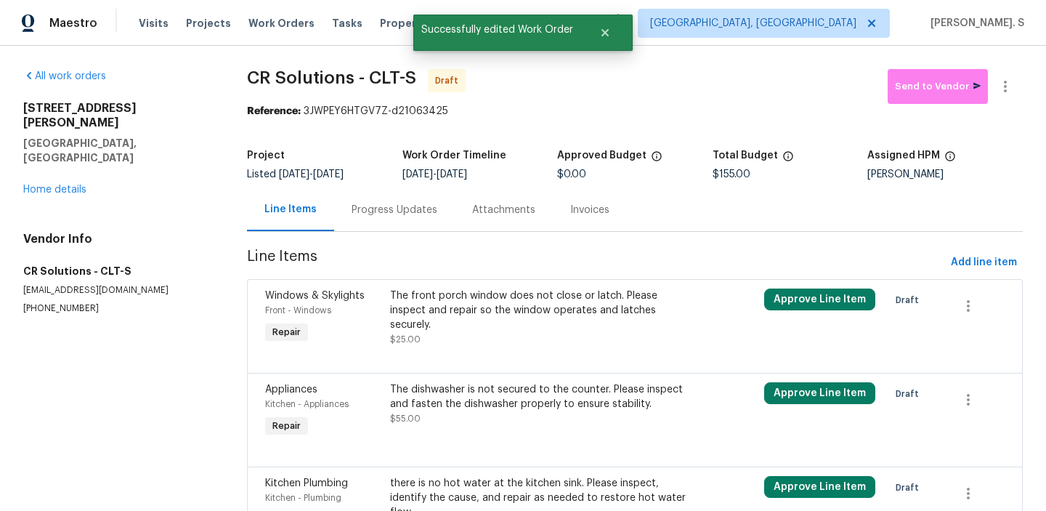
click at [458, 329] on div "The front porch window does not close or latch. Please inspect and repair so th…" at bounding box center [541, 317] width 303 height 58
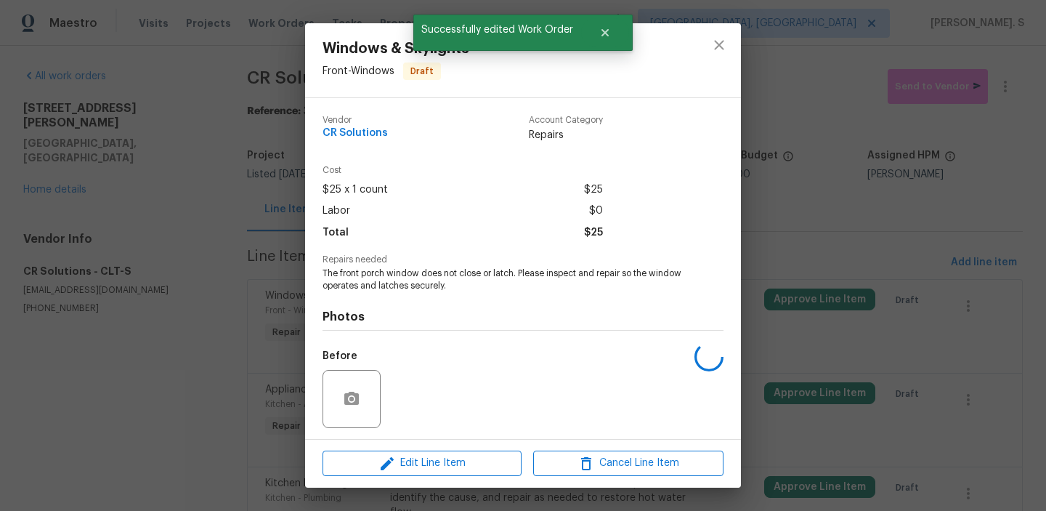
scroll to position [98, 0]
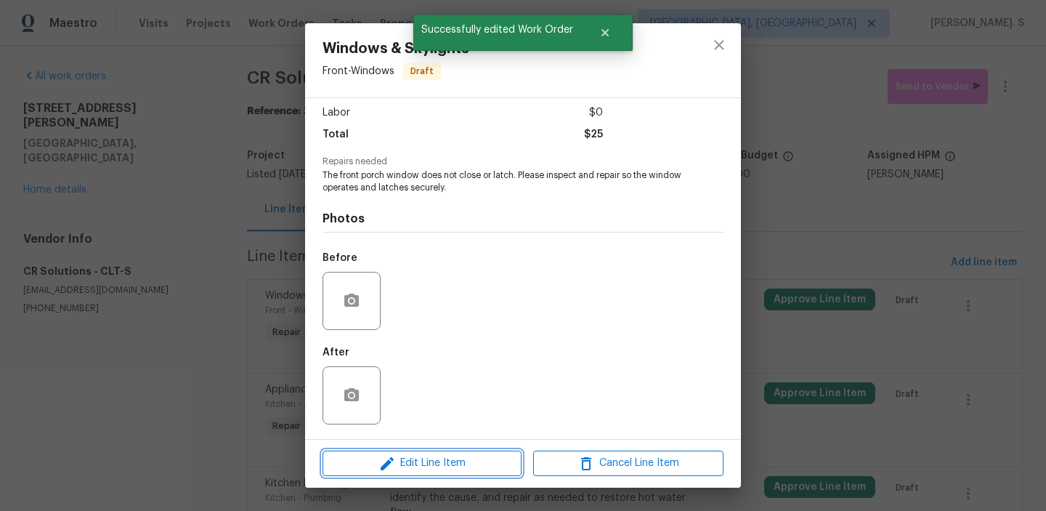
click at [417, 466] on span "Edit Line Item" at bounding box center [422, 463] width 190 height 18
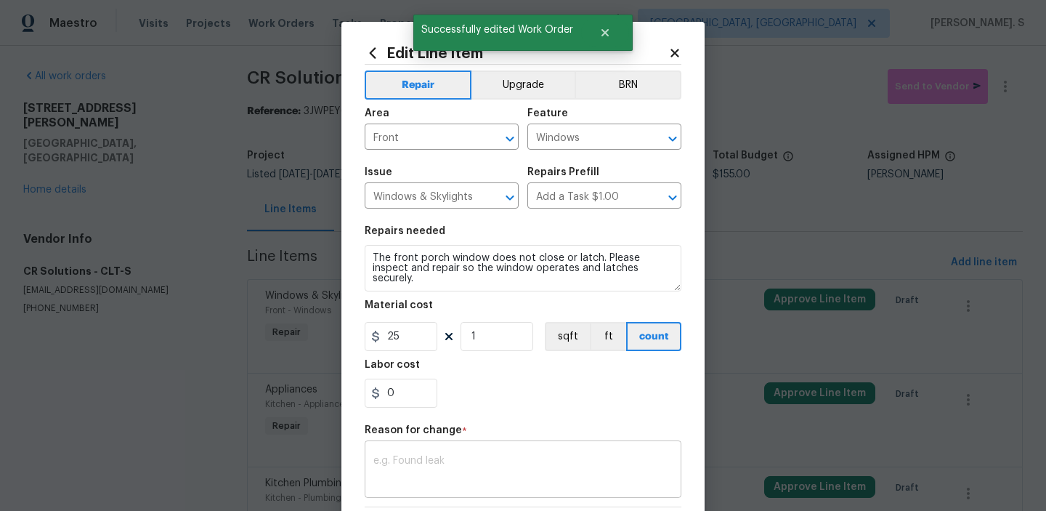
click at [453, 460] on textarea at bounding box center [522, 470] width 299 height 31
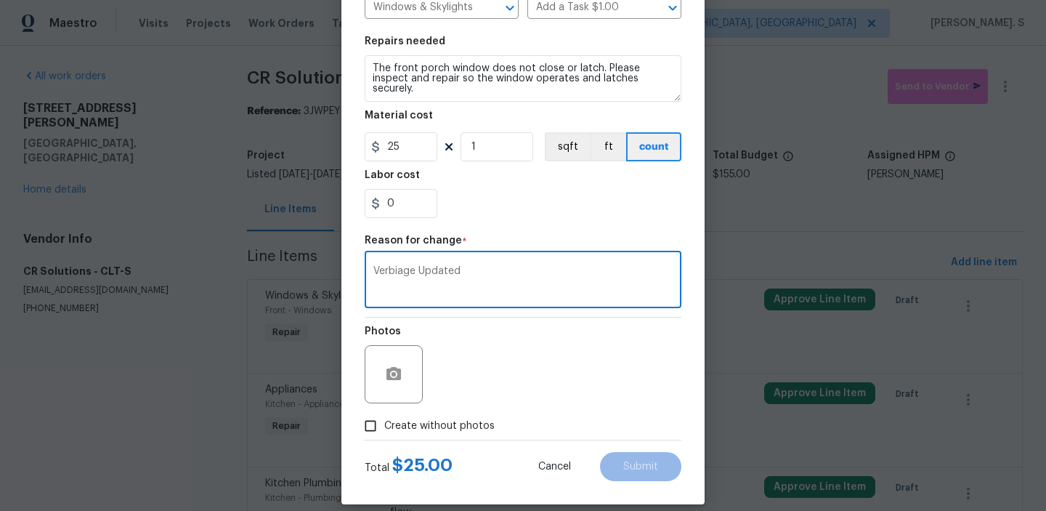
scroll to position [206, 0]
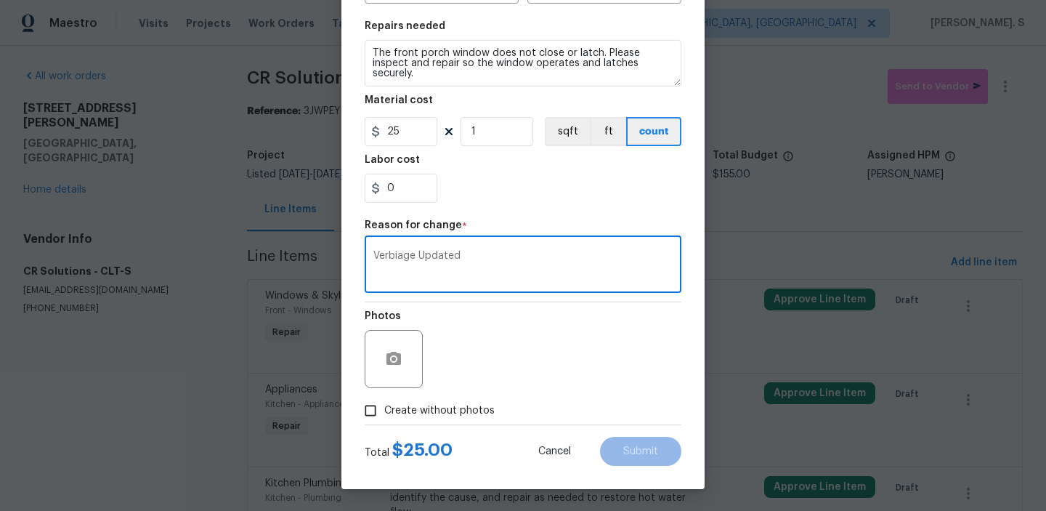
click at [524, 248] on div "Verbiage Updated x ​" at bounding box center [523, 266] width 317 height 54
type textarea "Verbiage Updated."
click at [403, 412] on span "Create without photos" at bounding box center [439, 410] width 110 height 15
click at [384, 412] on input "Create without photos" at bounding box center [371, 411] width 28 height 28
checkbox input "true"
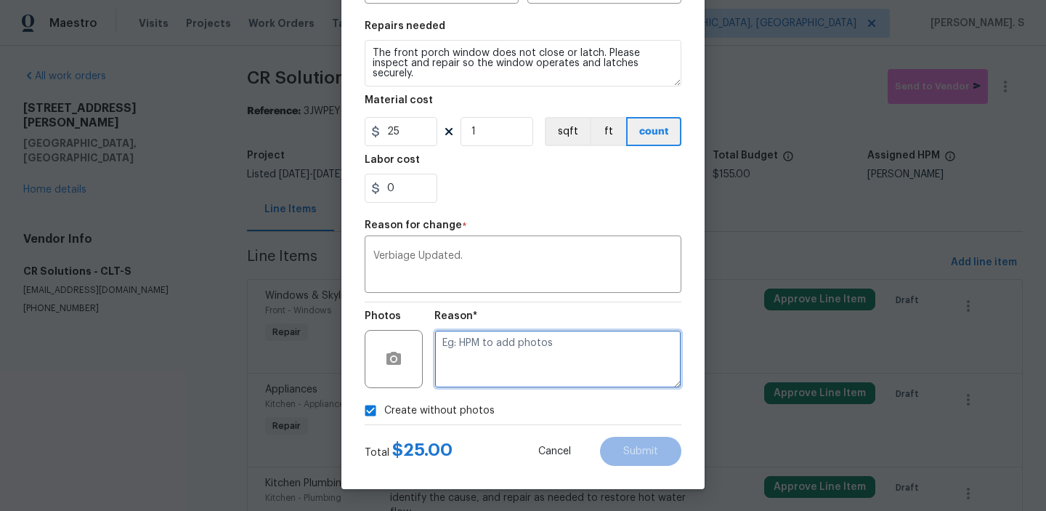
click at [543, 385] on textarea at bounding box center [557, 359] width 247 height 58
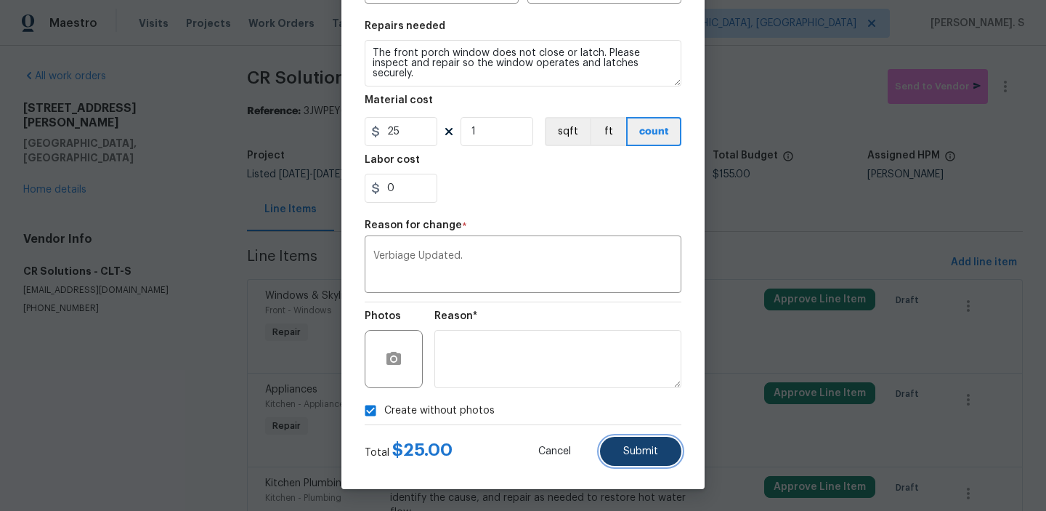
click at [638, 448] on span "Submit" at bounding box center [640, 451] width 35 height 11
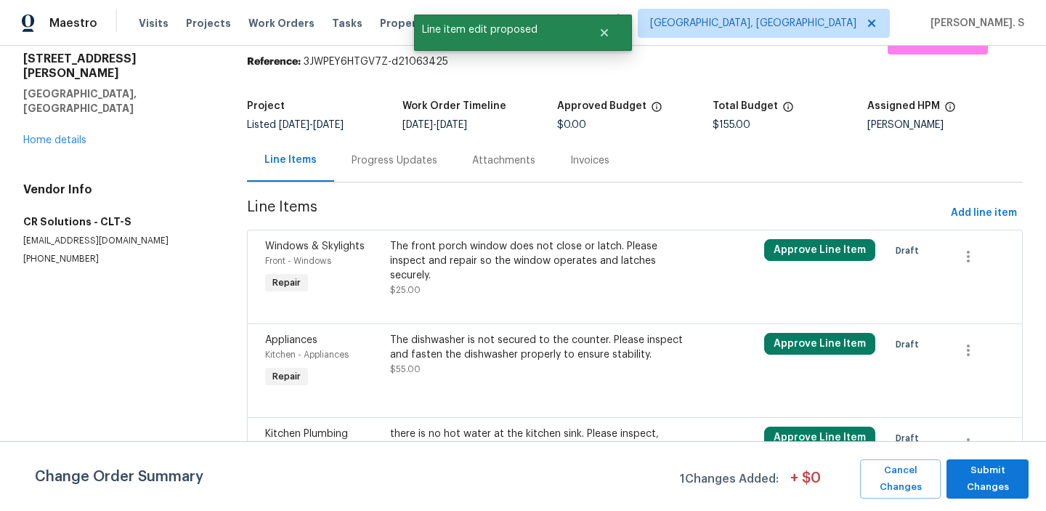
scroll to position [92, 0]
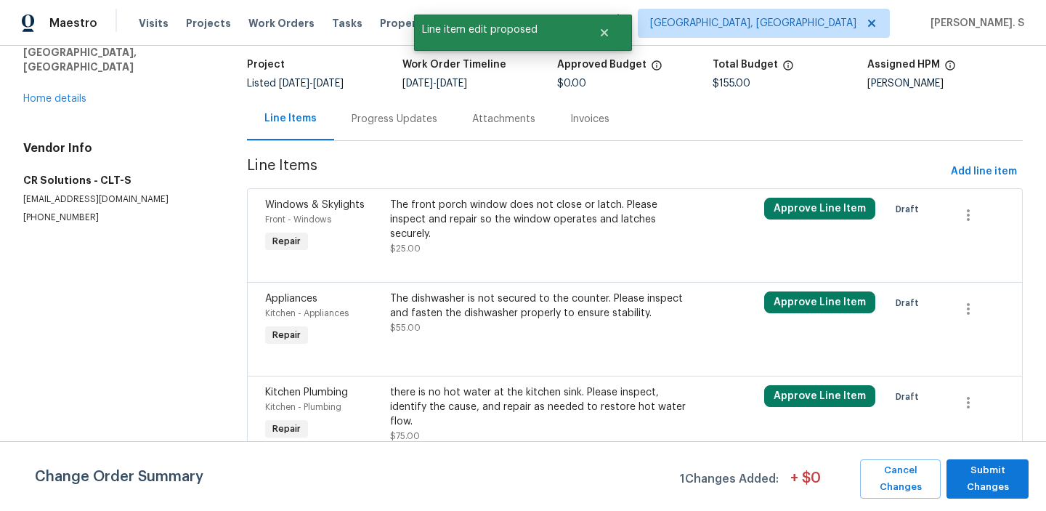
click at [470, 301] on div "The dishwasher is not secured to the counter. Please inspect and fasten the dis…" at bounding box center [541, 305] width 303 height 29
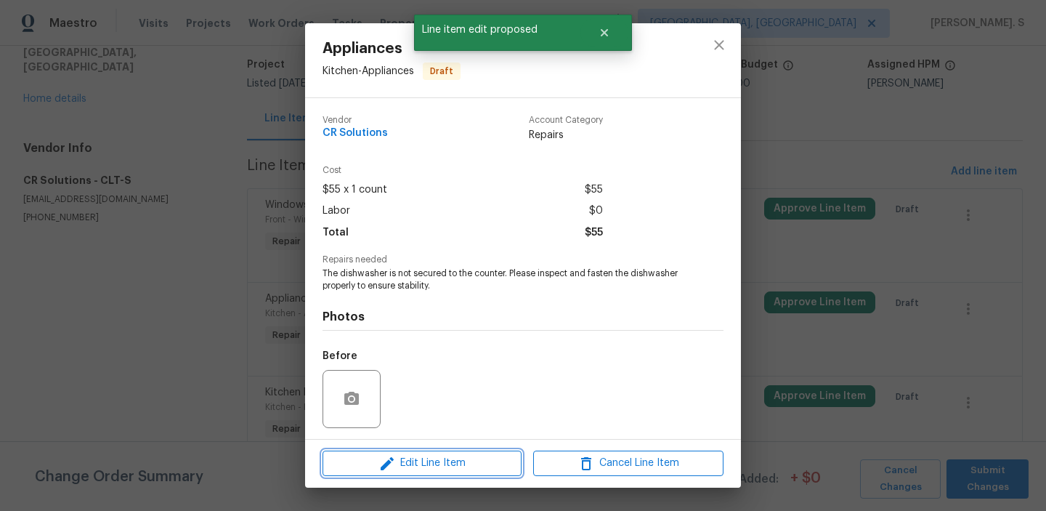
click at [450, 459] on span "Edit Line Item" at bounding box center [422, 463] width 190 height 18
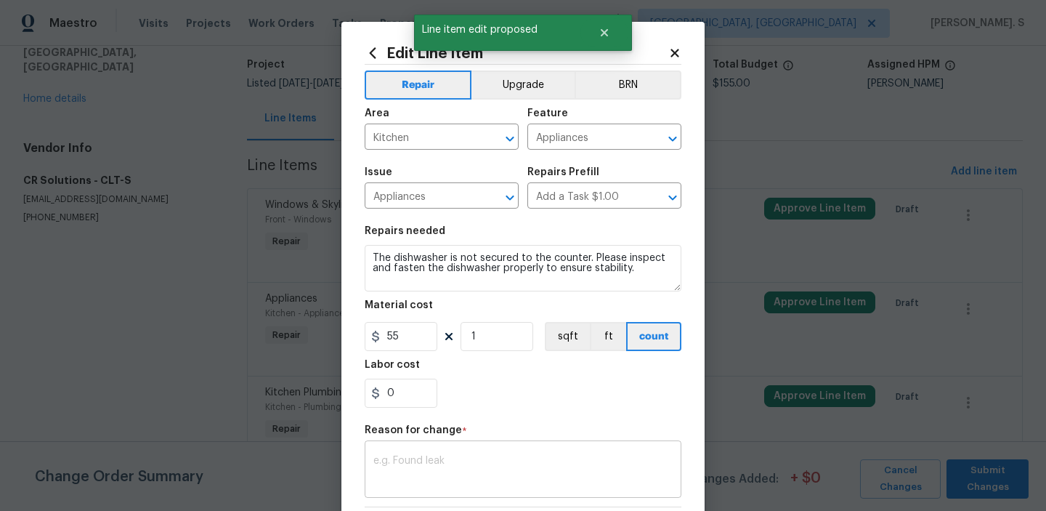
click at [433, 491] on div "x ​" at bounding box center [523, 471] width 317 height 54
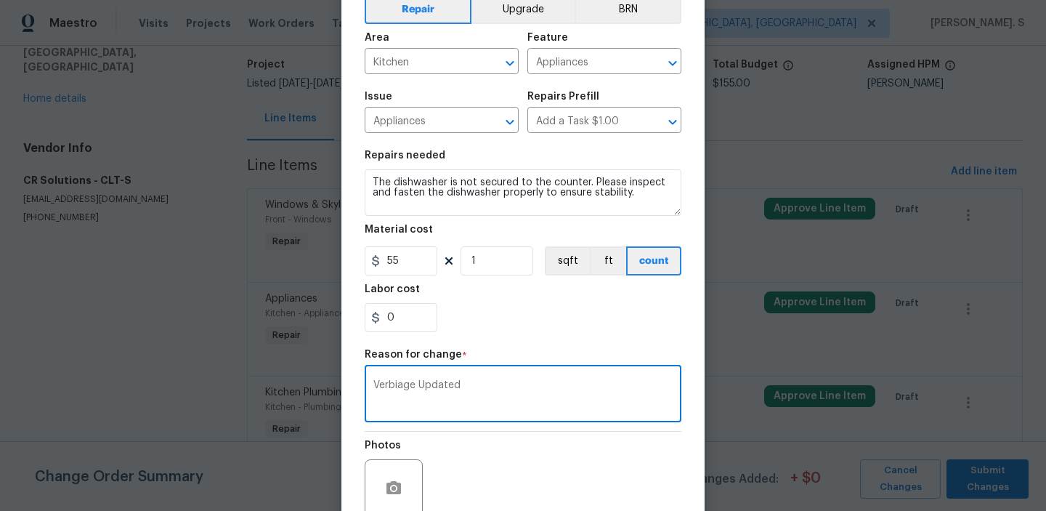
scroll to position [144, 0]
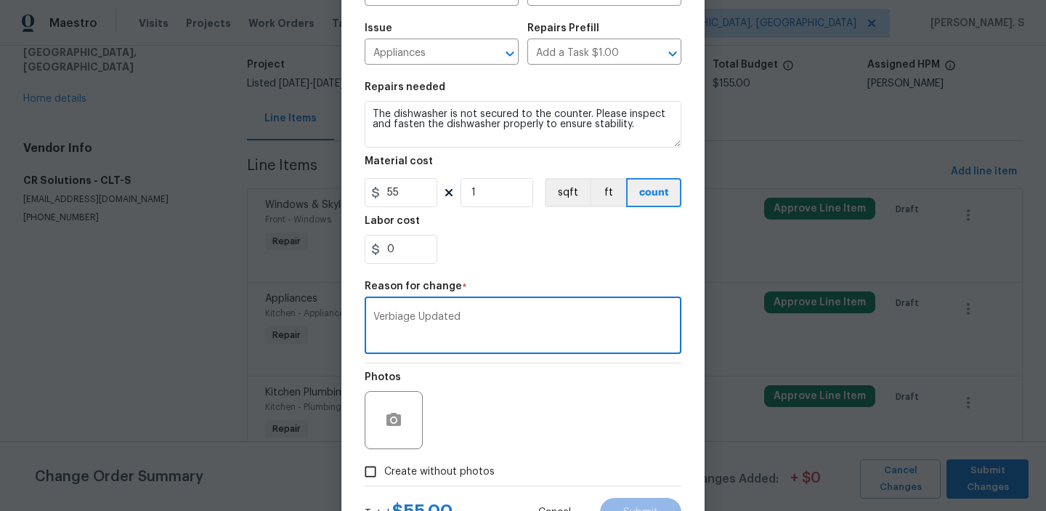
type textarea "Verbiage Updated"
click at [445, 466] on span "Create without photos" at bounding box center [439, 471] width 110 height 15
click at [384, 466] on input "Create without photos" at bounding box center [371, 472] width 28 height 28
checkbox input "true"
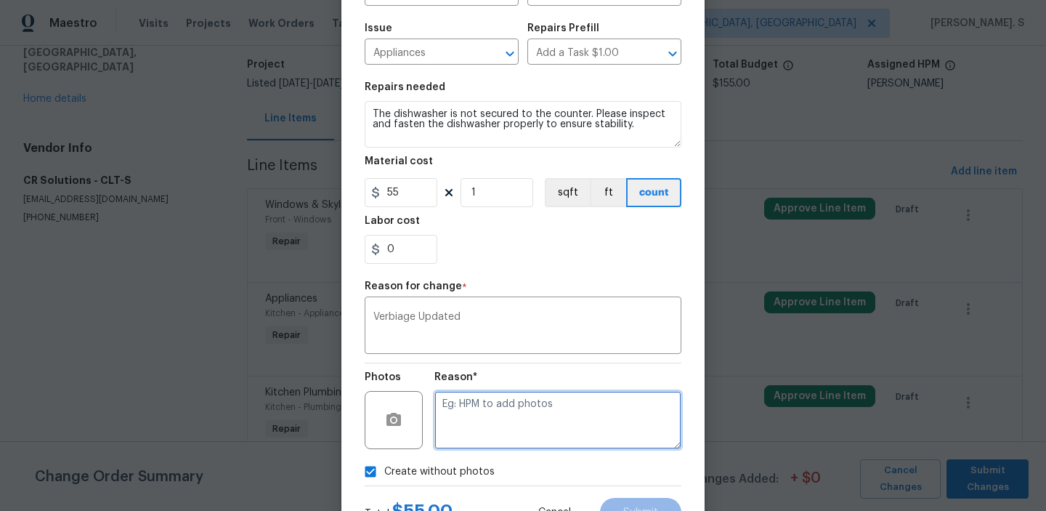
click at [521, 444] on textarea at bounding box center [557, 420] width 247 height 58
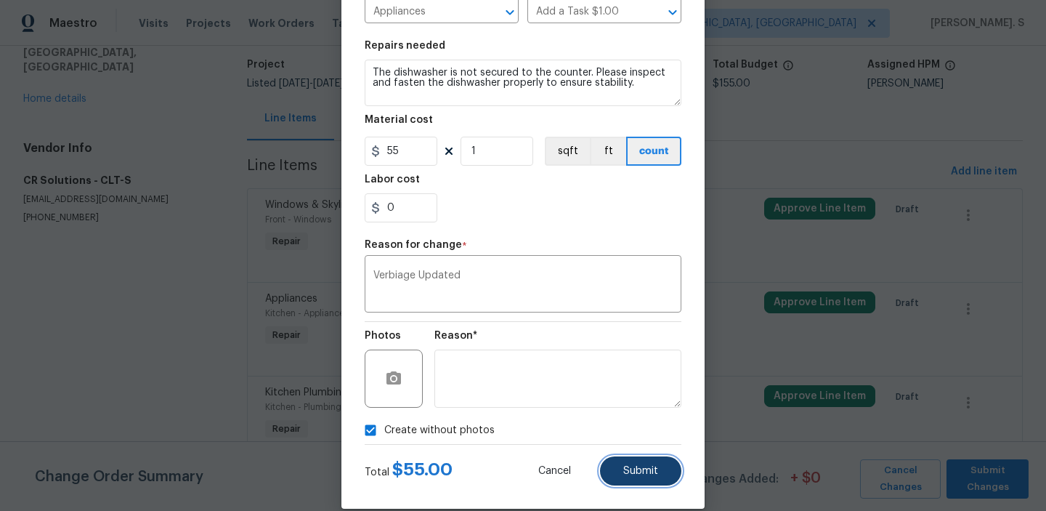
click at [618, 479] on button "Submit" at bounding box center [640, 470] width 81 height 29
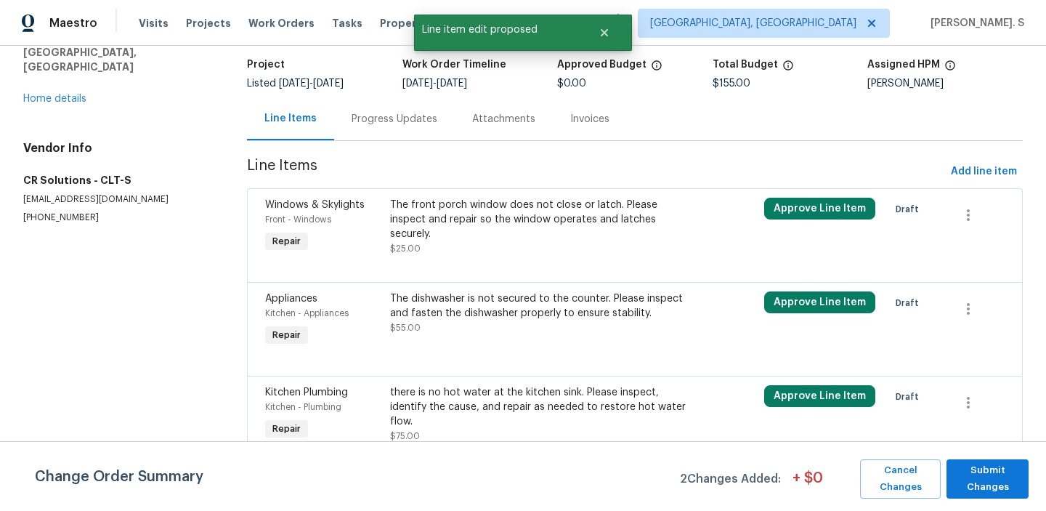
scroll to position [0, 0]
click at [469, 407] on div "there is no hot water at the kitchen sink. Please inspect, identify the cause, …" at bounding box center [541, 407] width 303 height 44
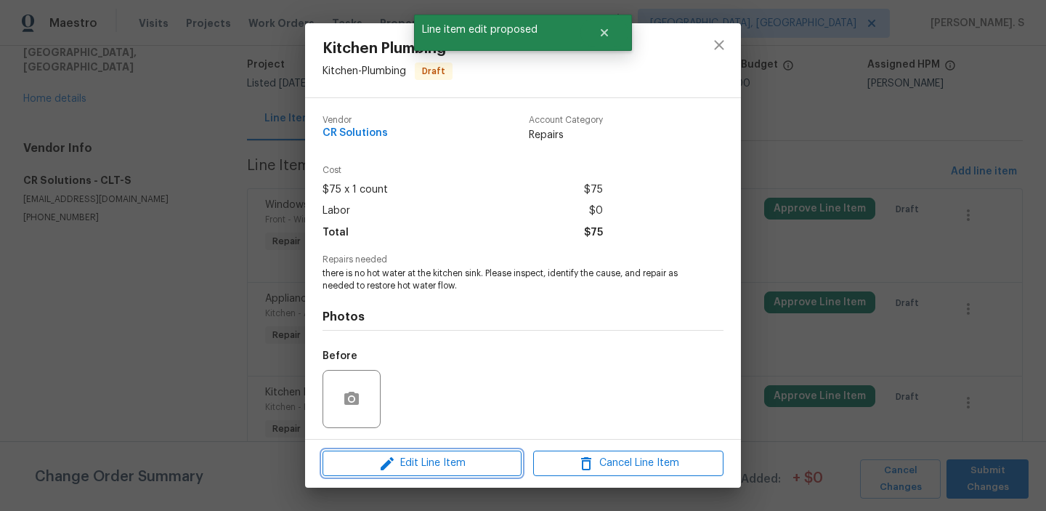
click at [433, 454] on span "Edit Line Item" at bounding box center [422, 463] width 190 height 18
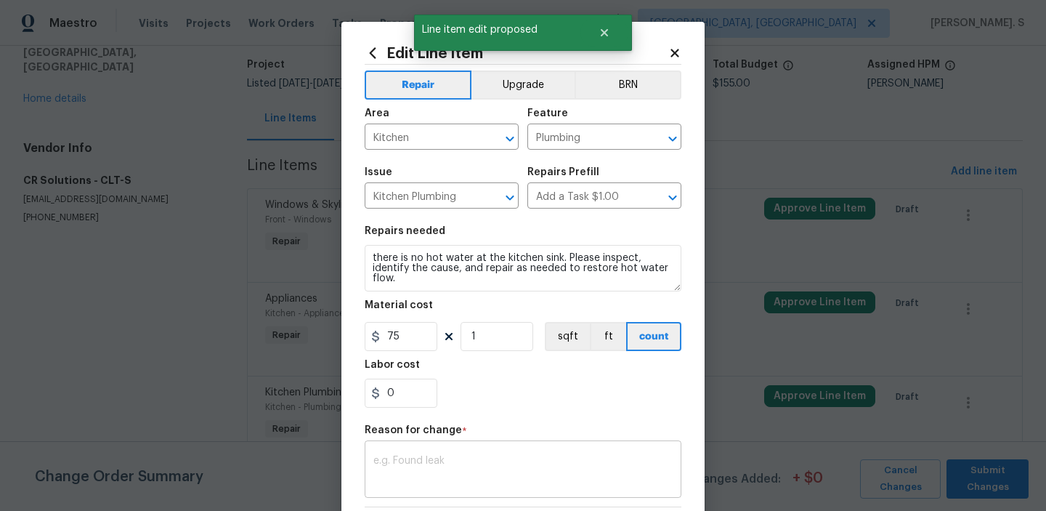
click at [434, 453] on div "x ​" at bounding box center [523, 471] width 317 height 54
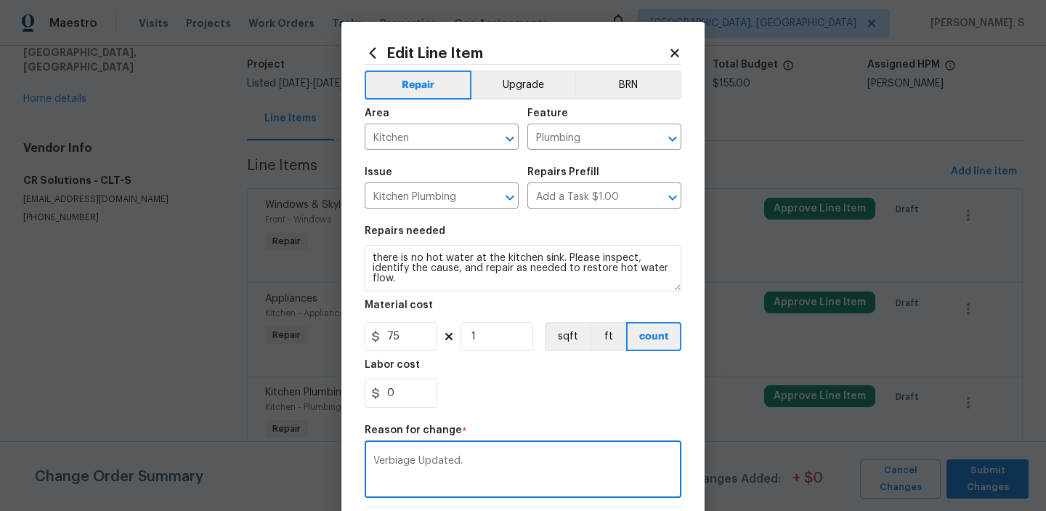
scroll to position [206, 0]
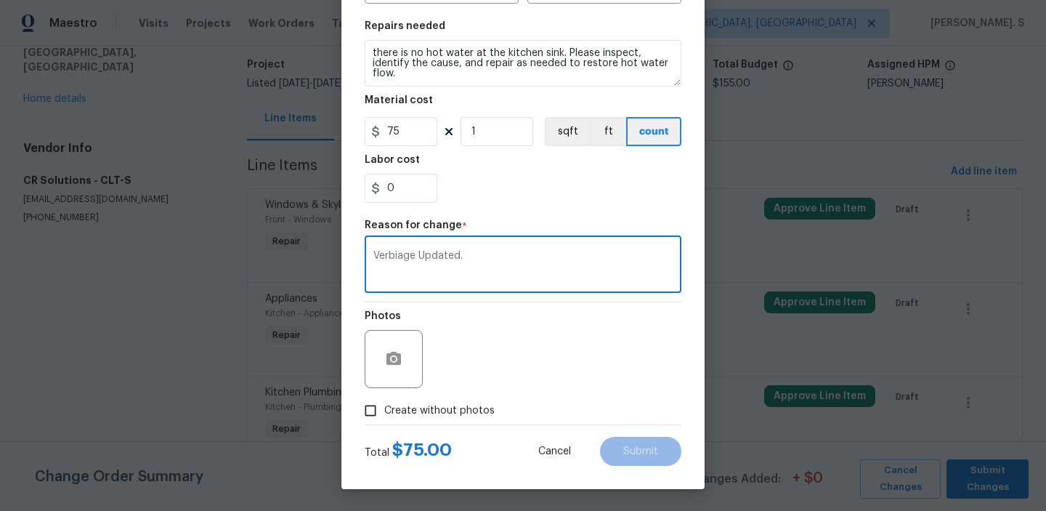
type textarea "Verbiage Updated."
click at [458, 410] on span "Create without photos" at bounding box center [439, 410] width 110 height 15
click at [384, 410] on input "Create without photos" at bounding box center [371, 411] width 28 height 28
checkbox input "true"
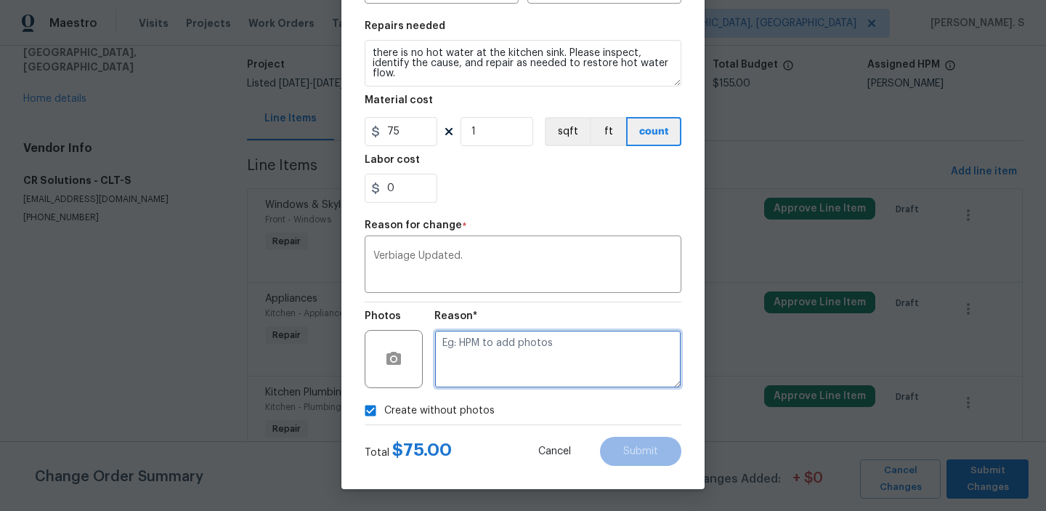
click at [548, 367] on textarea at bounding box center [557, 359] width 247 height 58
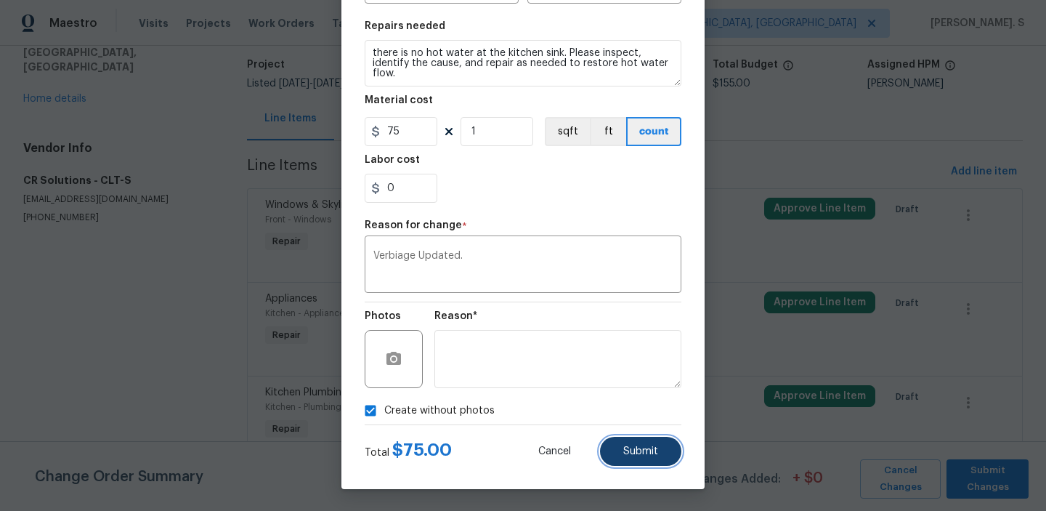
click at [617, 438] on button "Submit" at bounding box center [640, 450] width 81 height 29
click at [999, 469] on body "Maestro Visits Projects Work Orders Tasks Properties Geo Assignments [GEOGRAPHI…" at bounding box center [523, 255] width 1046 height 511
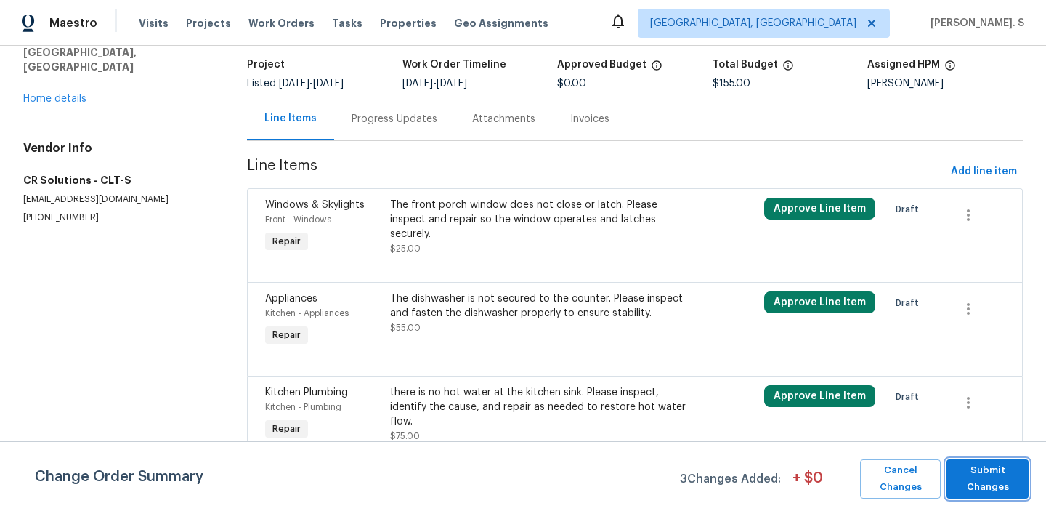
click at [999, 469] on span "Submit Changes" at bounding box center [988, 478] width 68 height 33
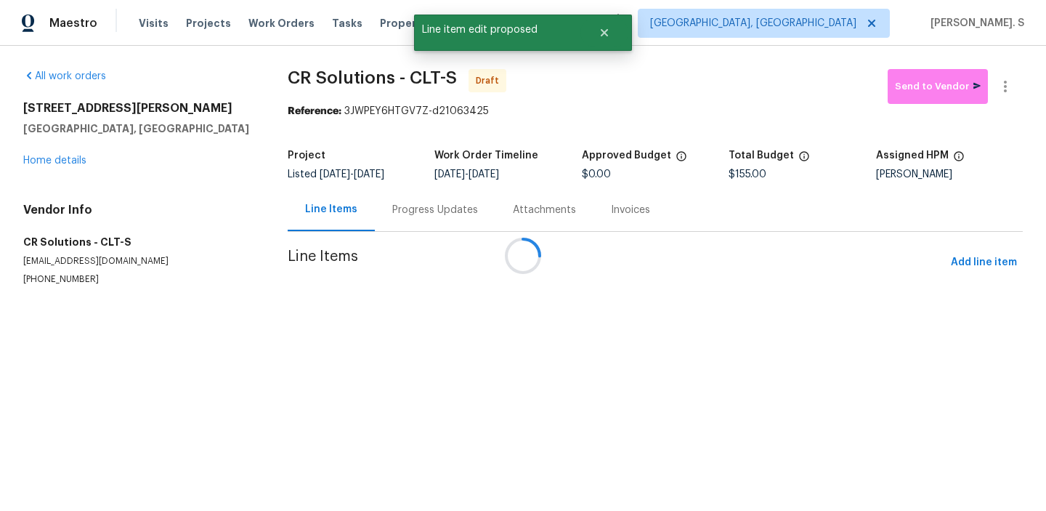
scroll to position [0, 0]
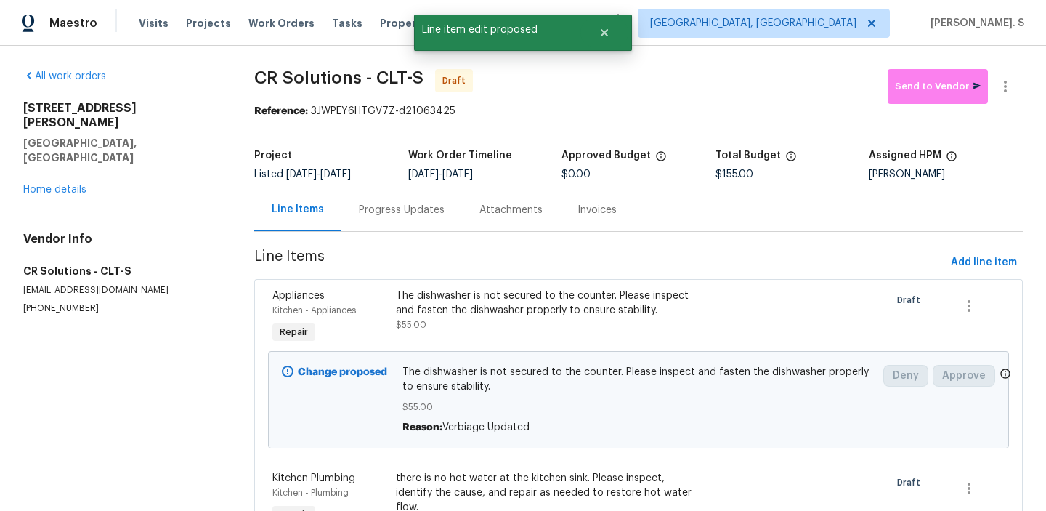
click at [399, 203] on div "Progress Updates" at bounding box center [402, 210] width 86 height 15
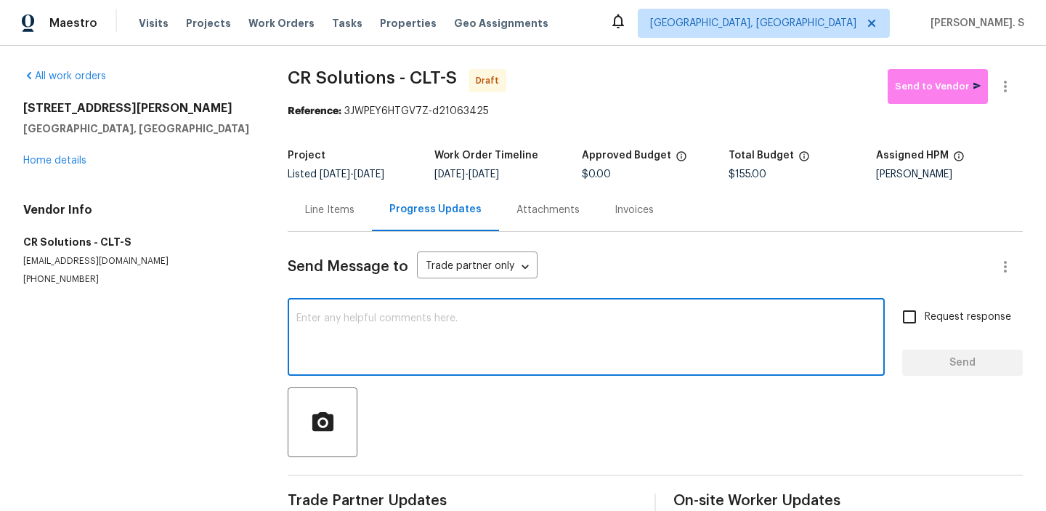
click at [452, 325] on textarea at bounding box center [586, 338] width 580 height 51
paste textarea "Hi this is Glory with Opendoor. I’m confirming you received the WO for the prop…"
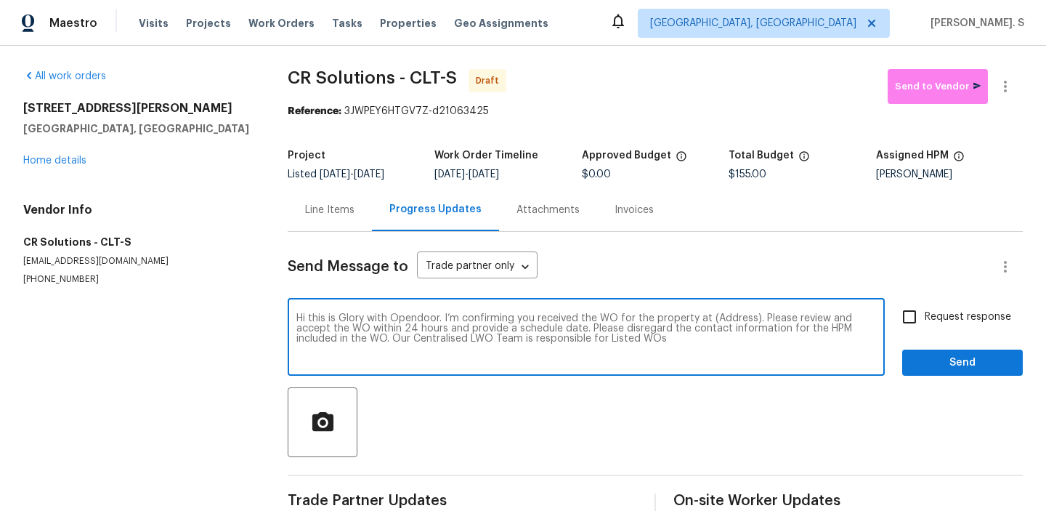
click at [722, 317] on textarea "Hi this is Glory with Opendoor. I’m confirming you received the WO for the prop…" at bounding box center [586, 338] width 580 height 51
paste textarea "[STREET_ADDRESS][PERSON_NAME]"
type textarea "Hi this is Glory with Opendoor. I’m confirming you received the WO for the prop…"
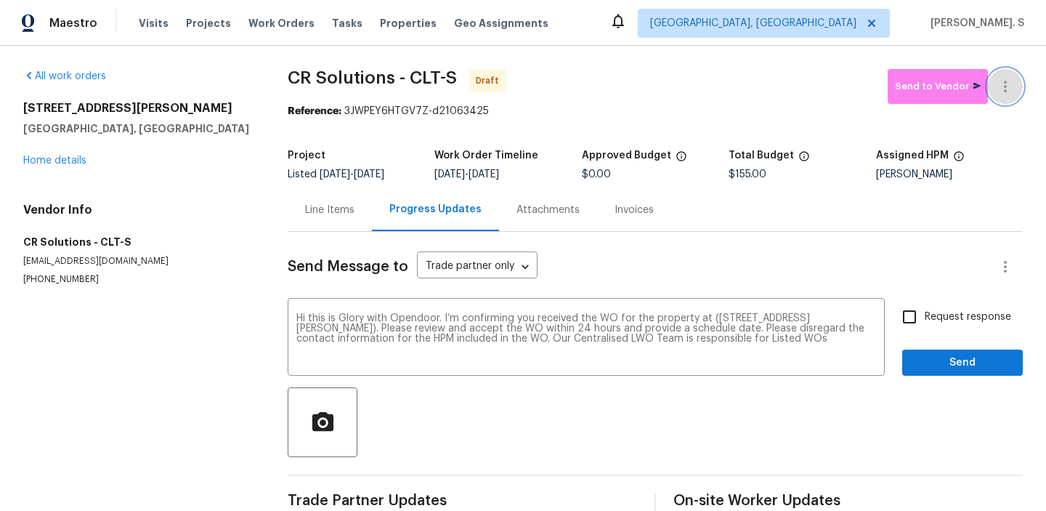
click at [1004, 83] on icon "button" at bounding box center [1005, 87] width 3 height 12
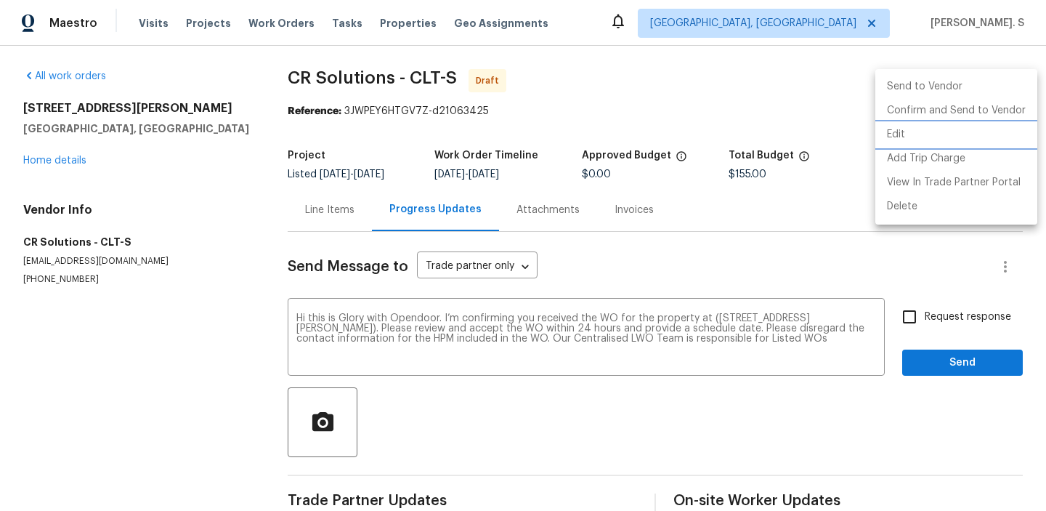
click at [930, 134] on li "Edit" at bounding box center [956, 135] width 162 height 24
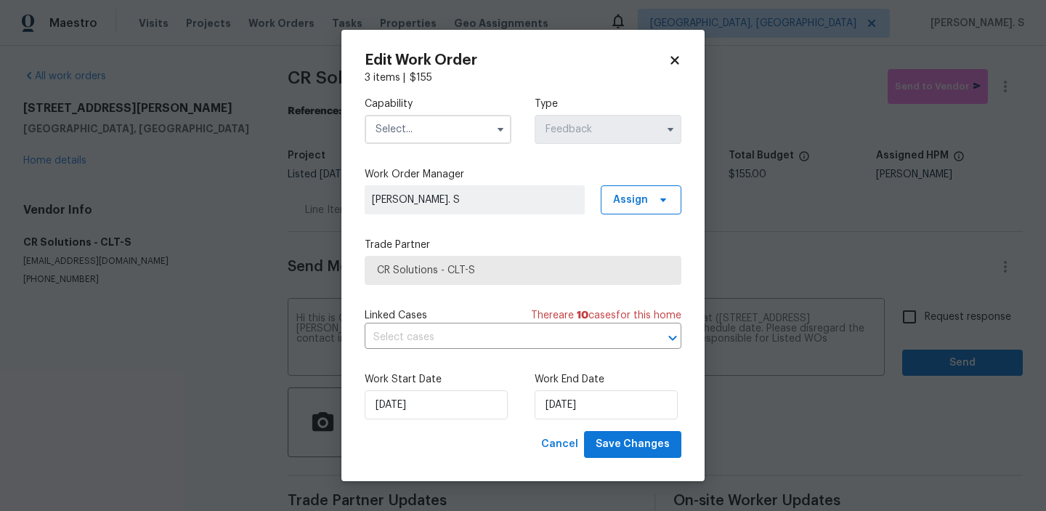
click at [413, 146] on div "Capability Type Feedback" at bounding box center [523, 120] width 317 height 70
click at [419, 127] on input "text" at bounding box center [438, 129] width 147 height 29
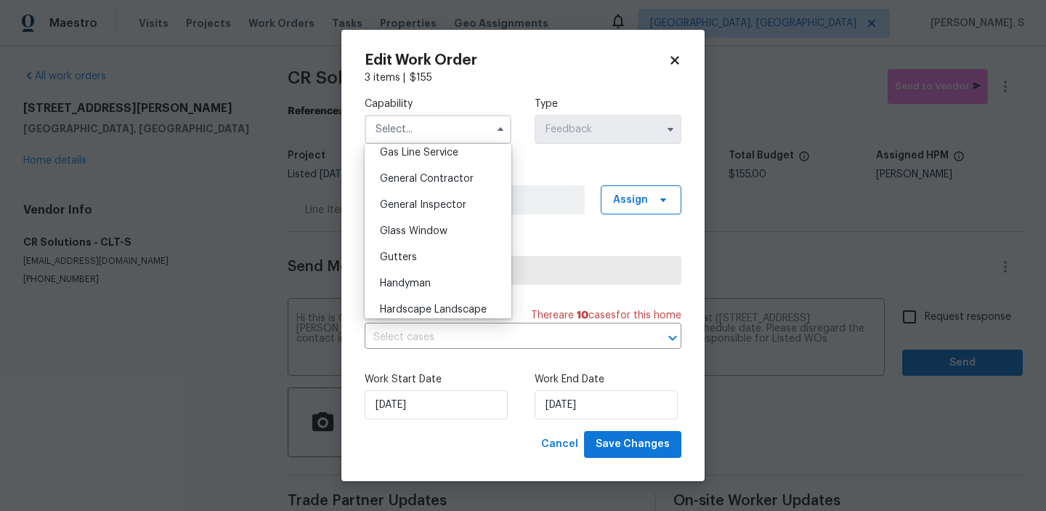
scroll to position [687, 0]
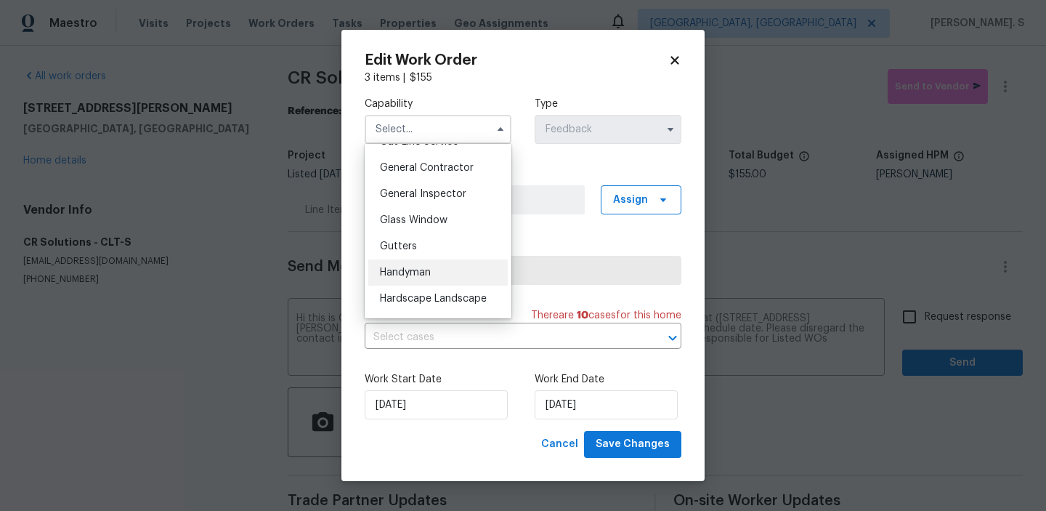
click at [429, 262] on div "Handyman" at bounding box center [437, 272] width 139 height 26
type input "Handyman"
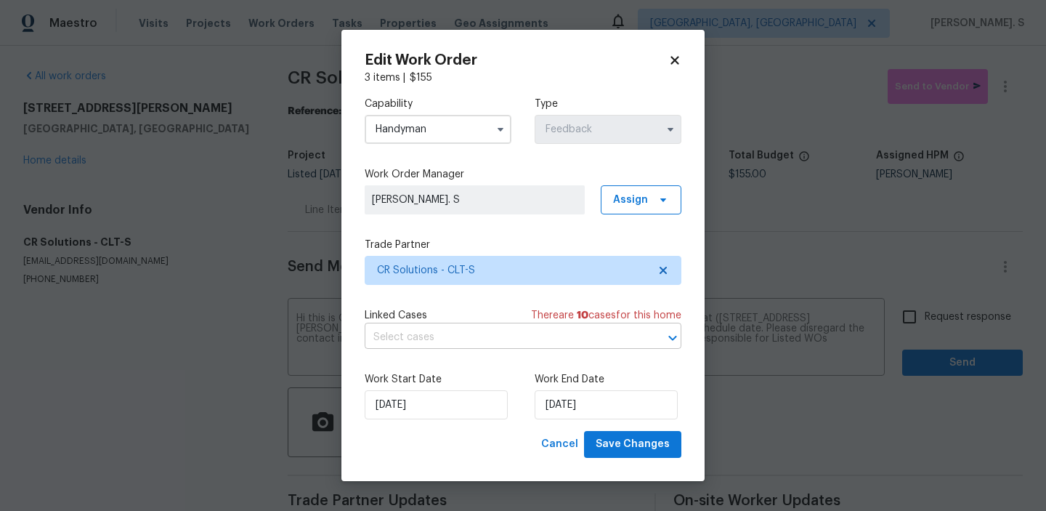
click at [458, 339] on input "text" at bounding box center [503, 337] width 276 height 23
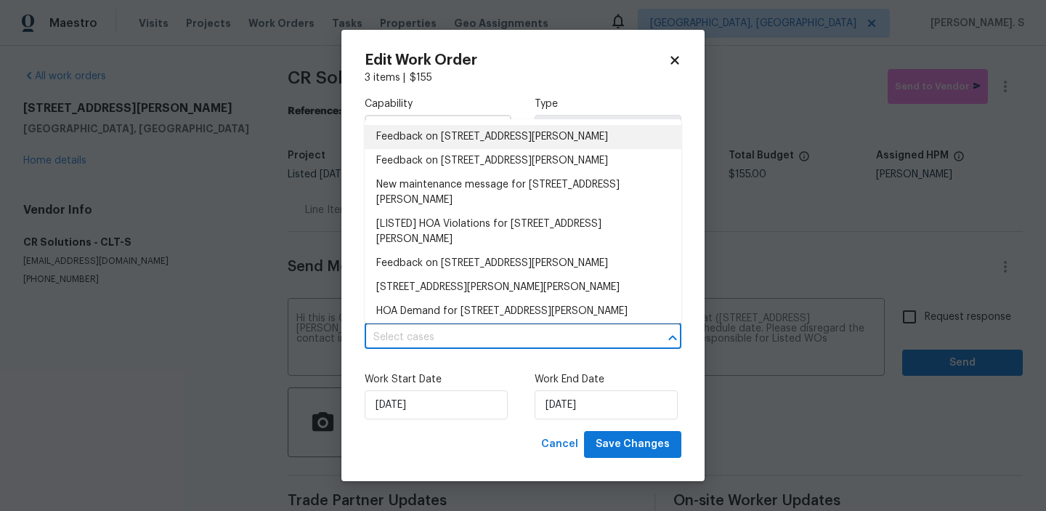
click at [436, 128] on li "Feedback on [STREET_ADDRESS][PERSON_NAME]" at bounding box center [523, 137] width 317 height 24
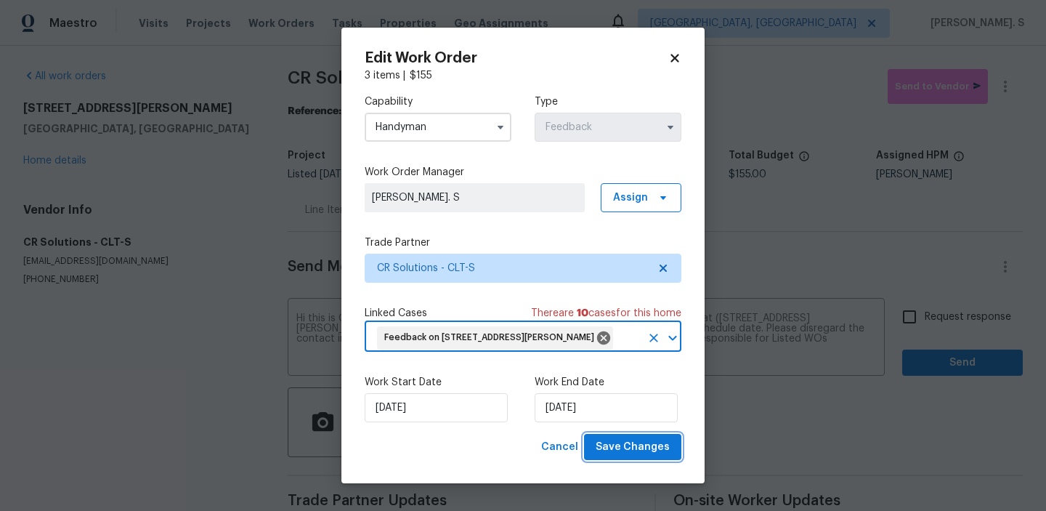
click at [628, 453] on button "Save Changes" at bounding box center [632, 447] width 97 height 27
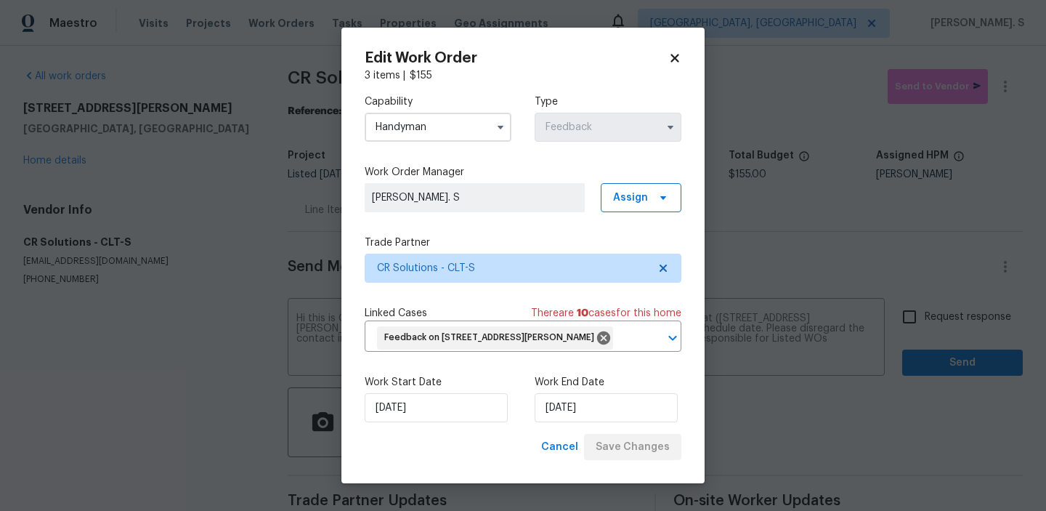
click at [928, 310] on body "Maestro Visits Projects Work Orders Tasks Properties Geo Assignments [GEOGRAPHI…" at bounding box center [523, 255] width 1046 height 511
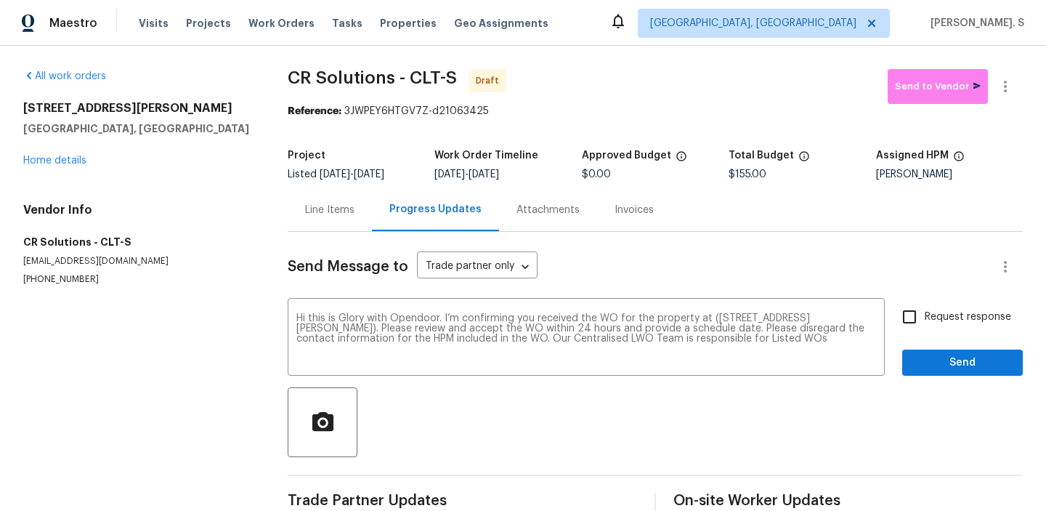
click at [928, 310] on span "Request response" at bounding box center [968, 316] width 86 height 15
click at [925, 310] on input "Request response" at bounding box center [909, 316] width 31 height 31
checkbox input "true"
click at [931, 362] on span "Send" at bounding box center [962, 363] width 97 height 18
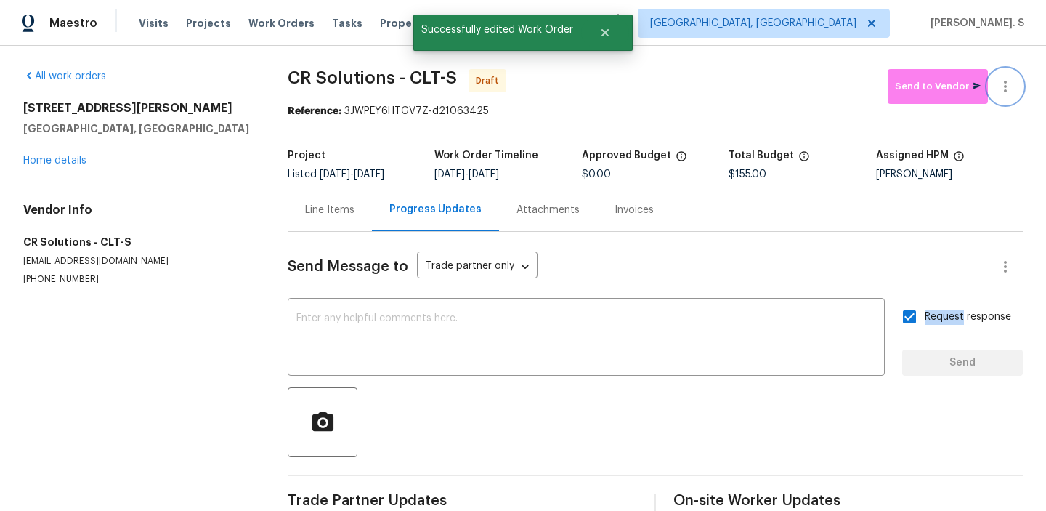
click at [1005, 86] on icon "button" at bounding box center [1005, 87] width 3 height 12
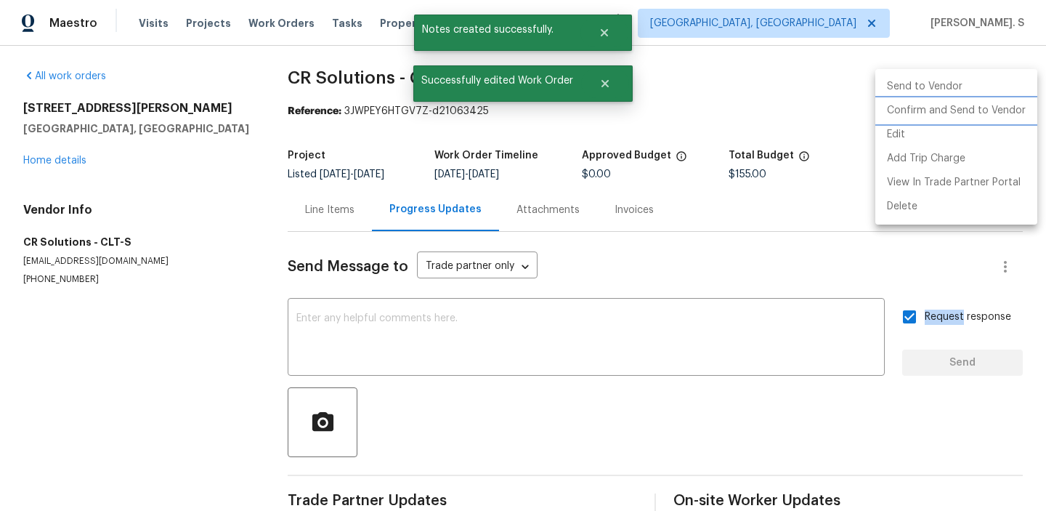
click at [993, 99] on li "Confirm and Send to Vendor" at bounding box center [956, 111] width 162 height 24
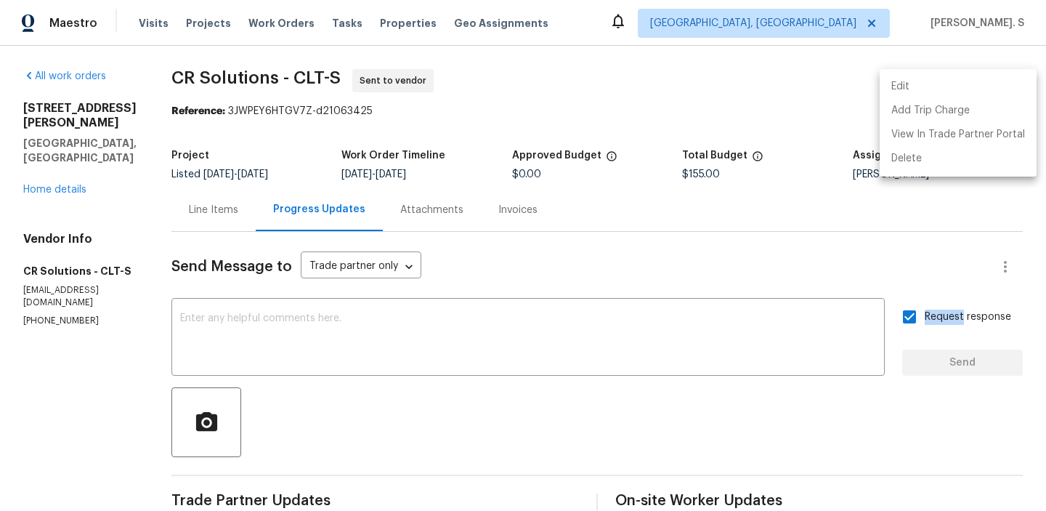
click at [267, 84] on div at bounding box center [523, 255] width 1046 height 511
click at [267, 84] on div "Edit Add Trip Charge View In Trade Partner Portal Delete" at bounding box center [523, 255] width 1046 height 511
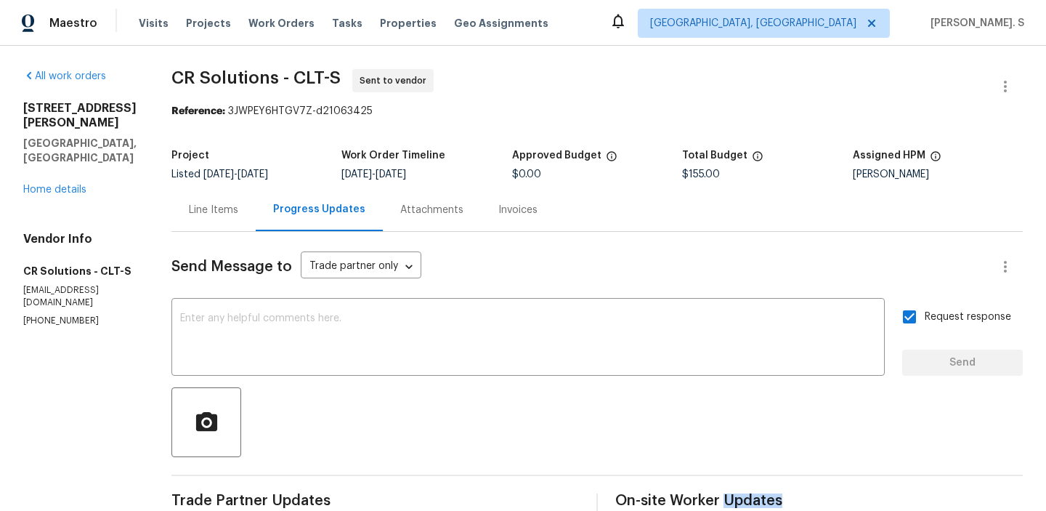
click at [267, 84] on span "CR Solutions - CLT-S" at bounding box center [255, 77] width 169 height 17
copy span "CR Solutions - CLT-S"
